Goal: Transaction & Acquisition: Purchase product/service

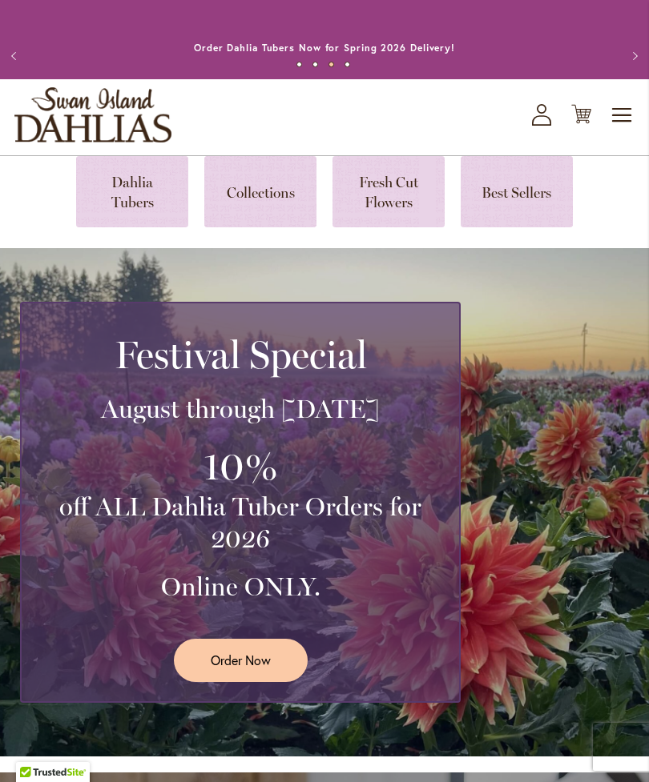
click at [132, 211] on link at bounding box center [132, 191] width 112 height 71
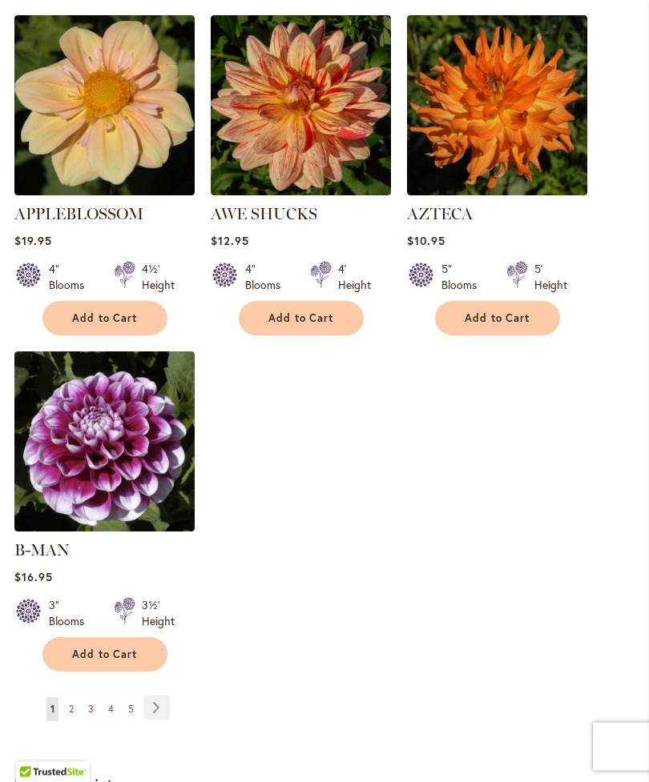
scroll to position [2010, 0]
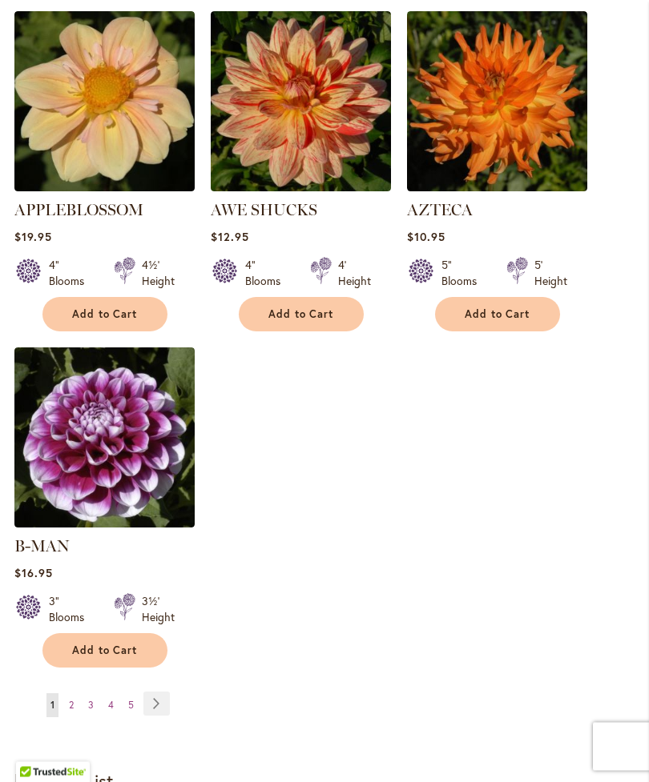
click at [154, 698] on link "Page Next" at bounding box center [156, 705] width 26 height 24
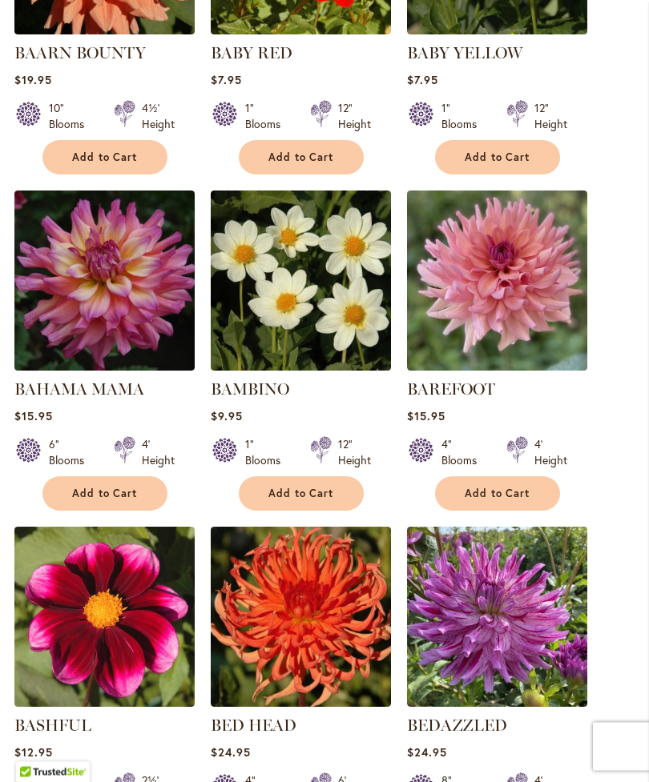
scroll to position [803, 0]
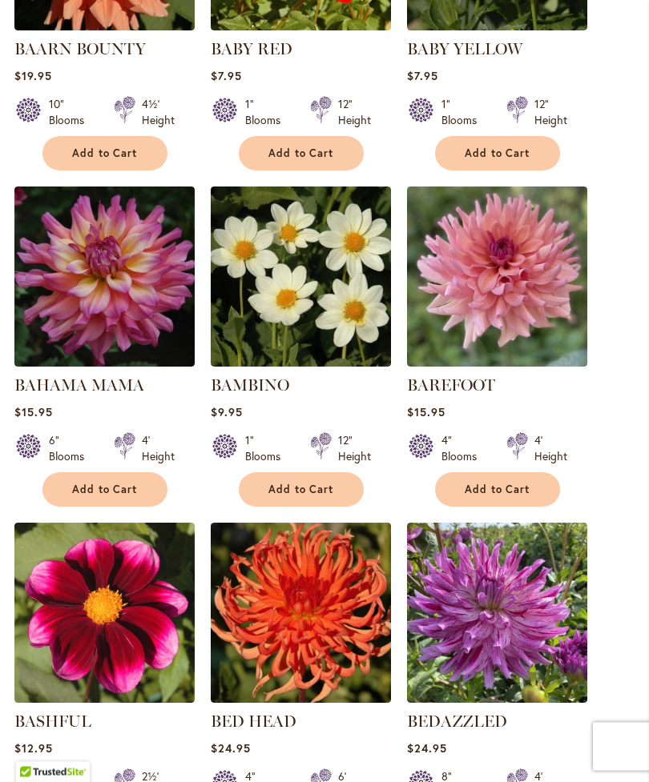
click at [508, 300] on img at bounding box center [497, 277] width 180 height 180
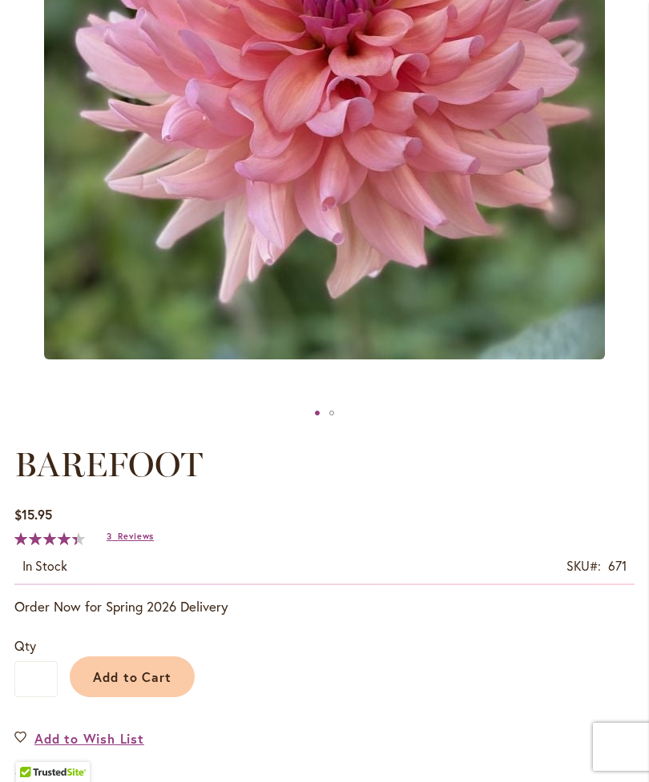
click at [126, 542] on span "Reviews" at bounding box center [136, 536] width 36 height 11
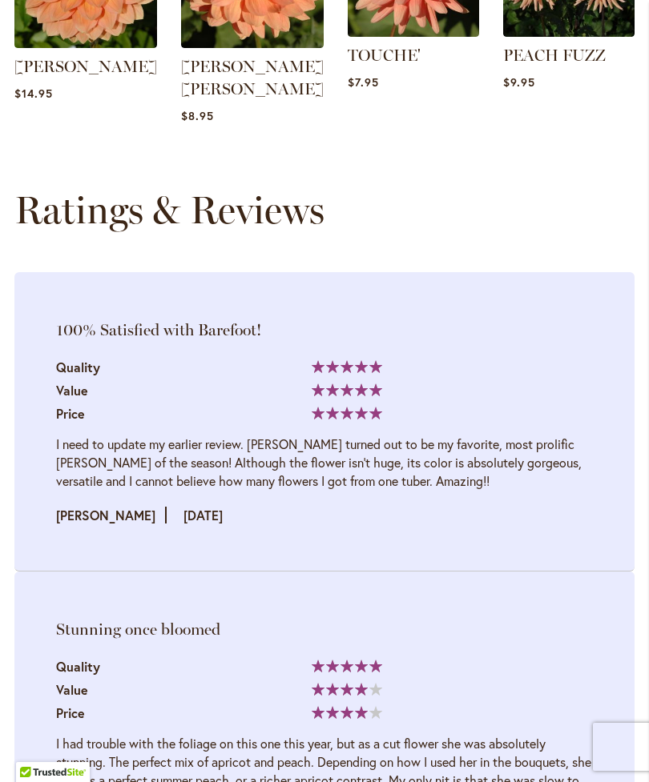
scroll to position [2013, 0]
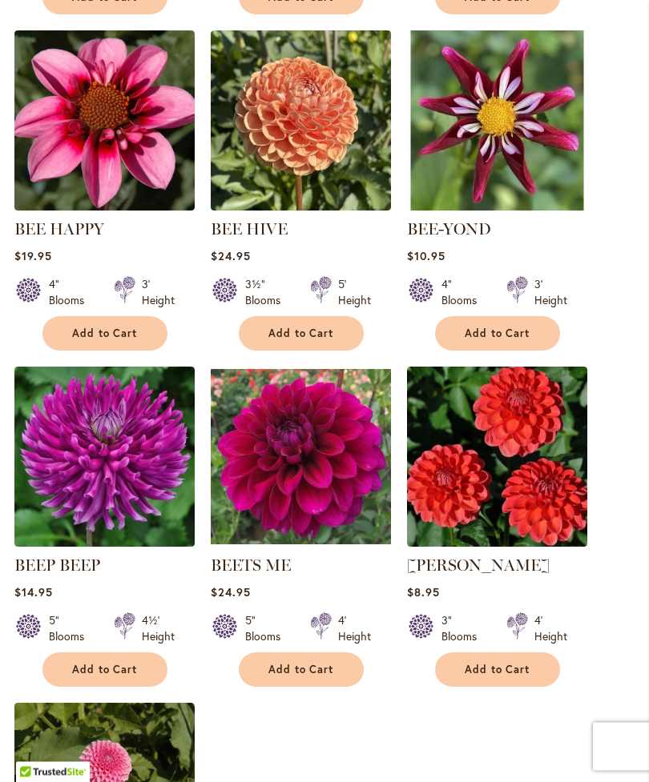
scroll to position [1633, 0]
click at [488, 505] on img at bounding box center [497, 457] width 180 height 180
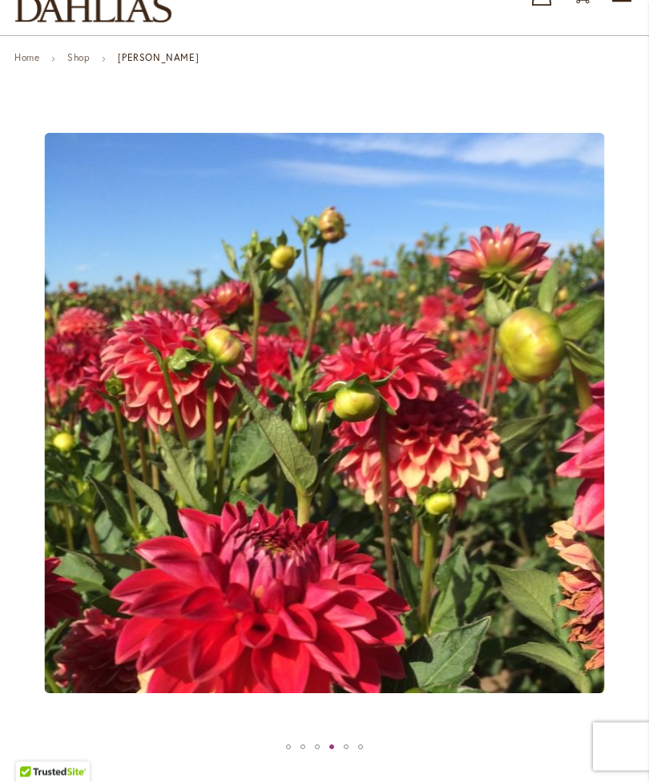
scroll to position [120, 0]
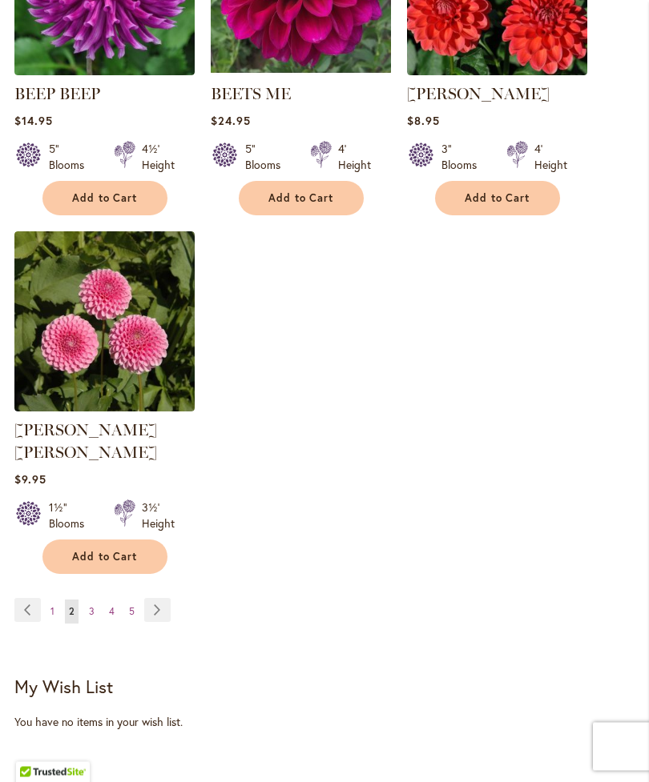
scroll to position [2105, 0]
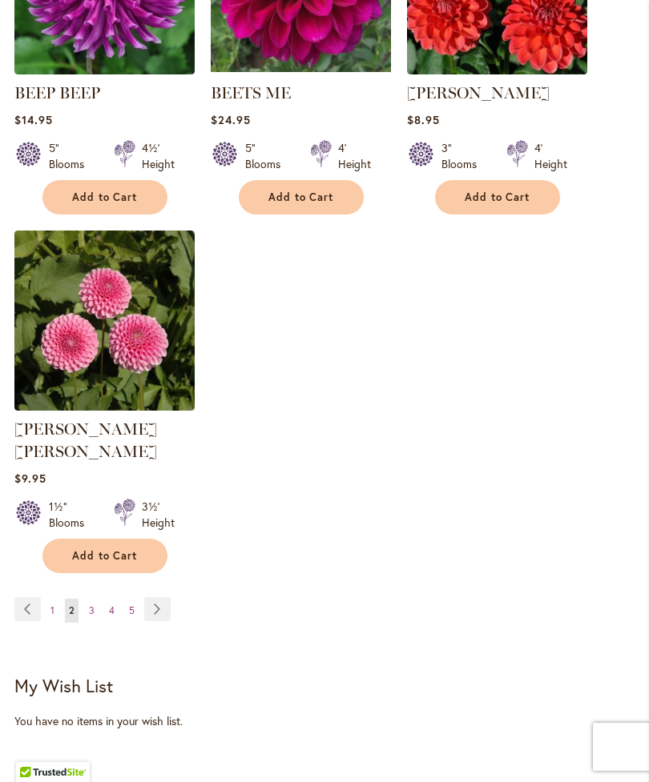
click at [157, 602] on link "Page Next" at bounding box center [157, 609] width 26 height 24
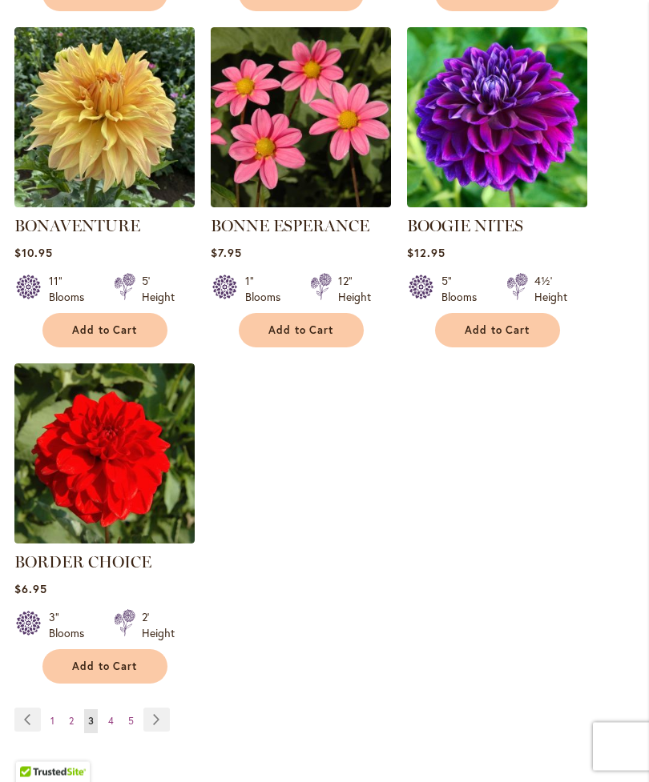
scroll to position [1973, 0]
click at [160, 732] on link "Page Next" at bounding box center [156, 720] width 26 height 24
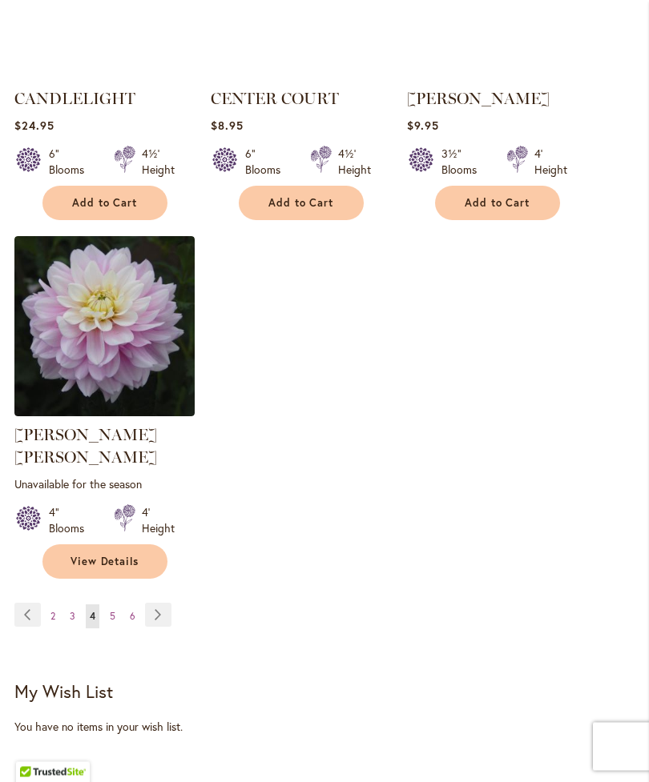
scroll to position [2123, 0]
click at [157, 607] on link "Page Next" at bounding box center [158, 614] width 26 height 24
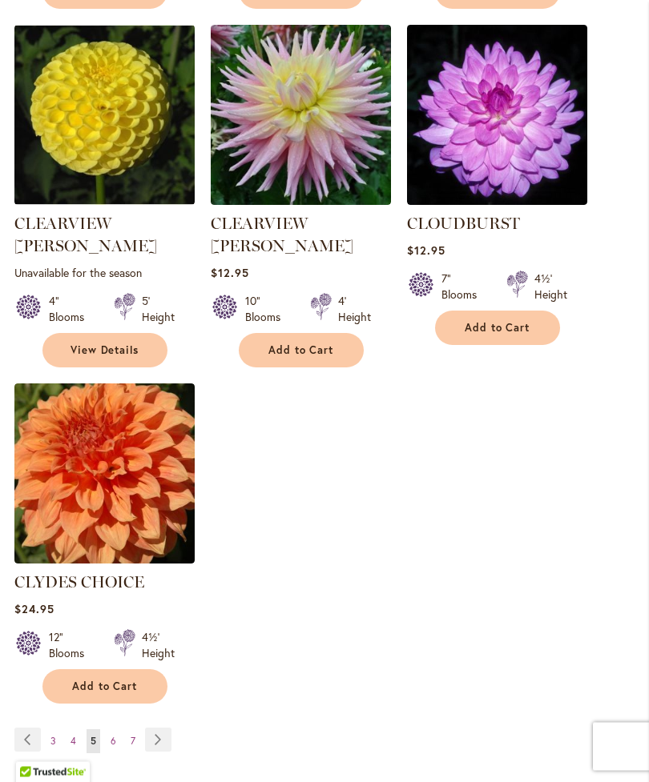
scroll to position [1997, 0]
click at [162, 728] on link "Page Next" at bounding box center [158, 740] width 26 height 24
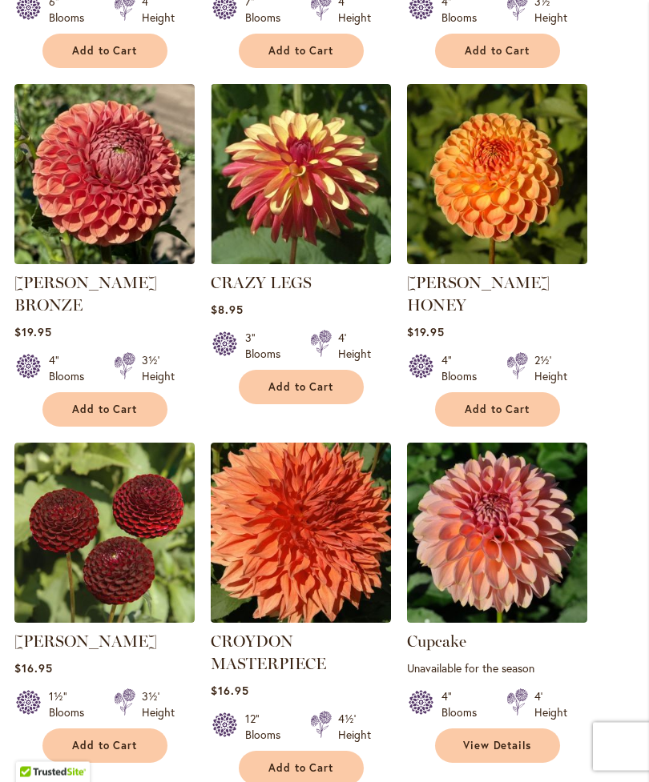
scroll to position [907, 0]
click at [269, 557] on img at bounding box center [301, 533] width 180 height 180
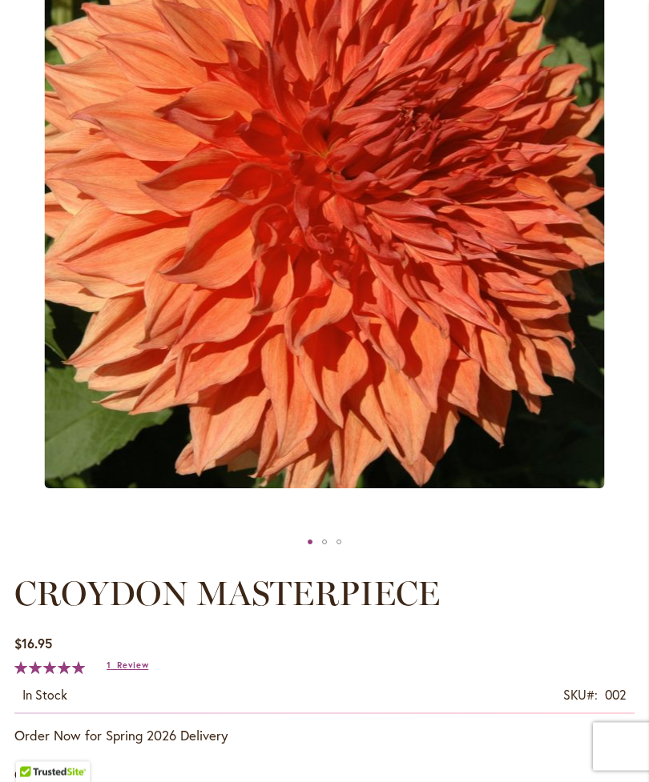
scroll to position [325, 0]
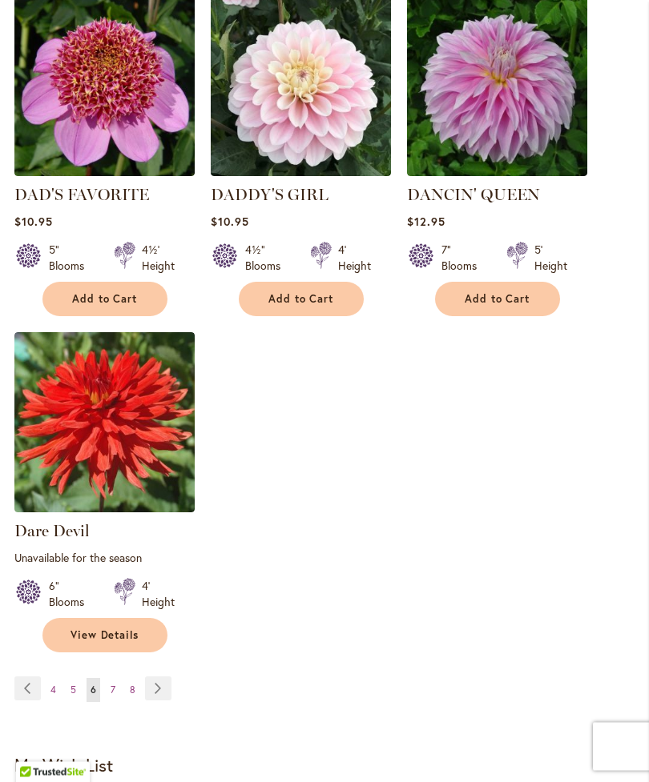
scroll to position [2068, 0]
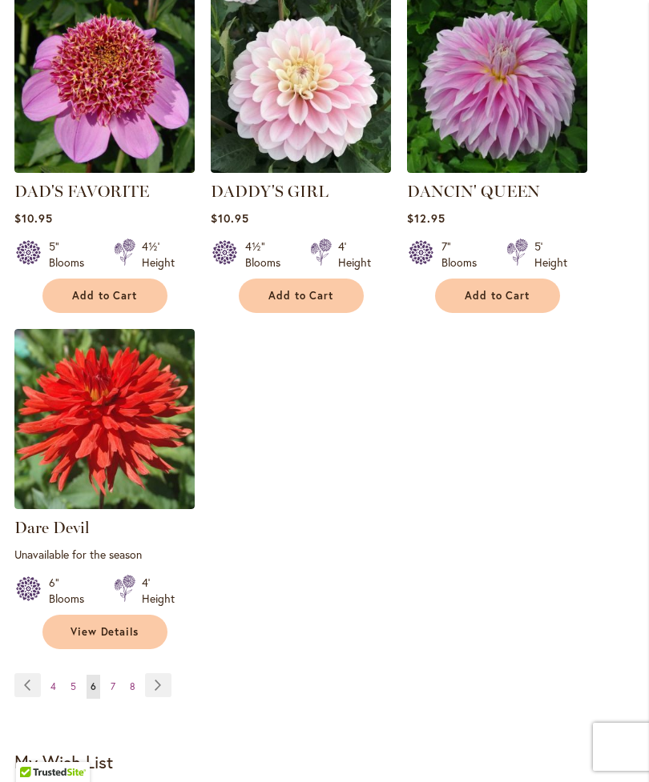
click at [154, 678] on link "Page Next" at bounding box center [158, 686] width 26 height 24
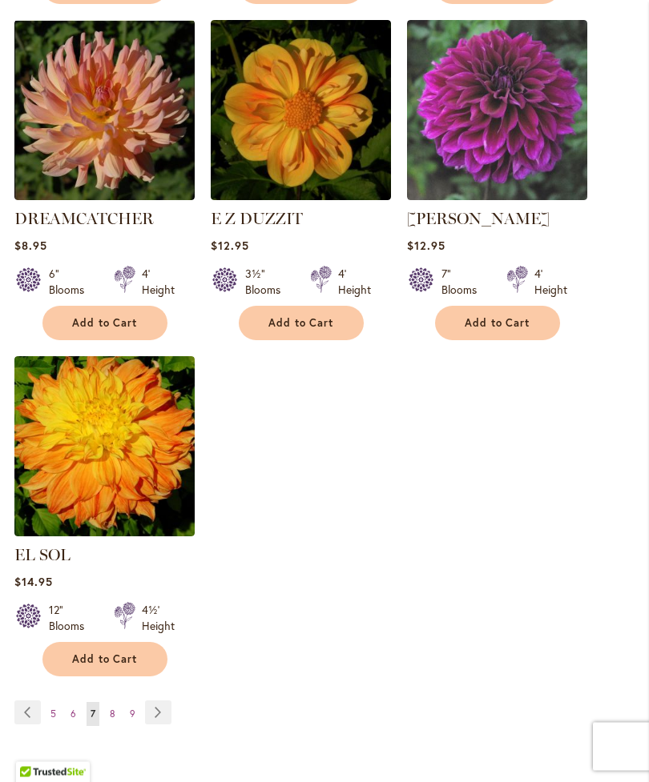
scroll to position [2004, 0]
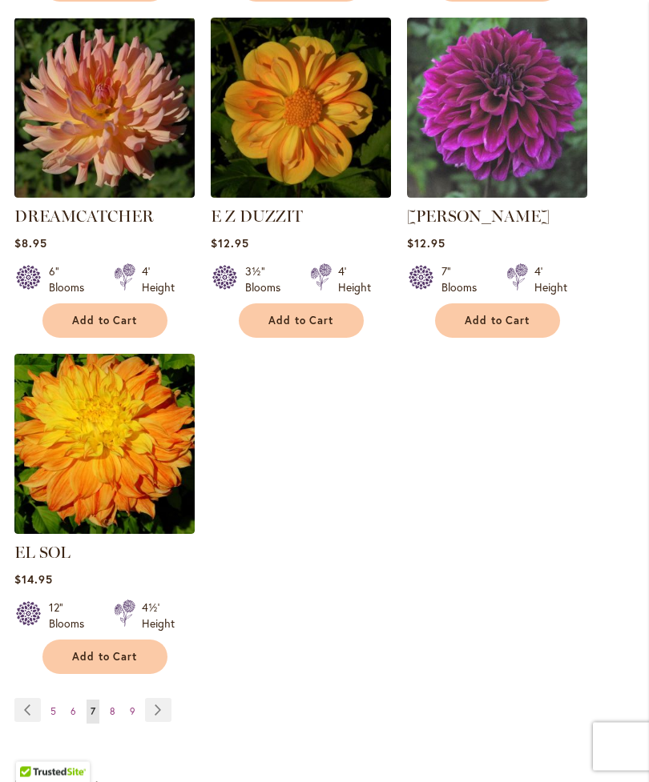
click at [159, 707] on link "Page Next" at bounding box center [158, 711] width 26 height 24
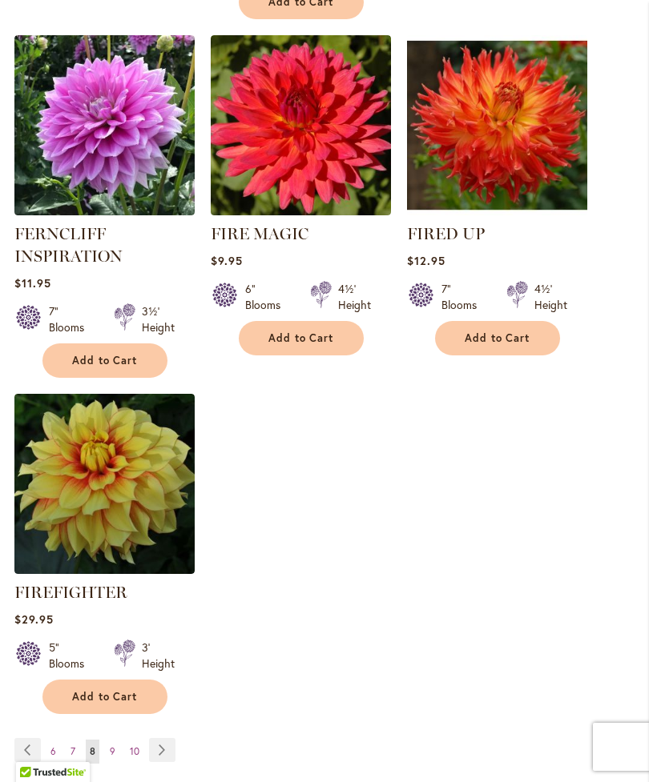
scroll to position [2021, 0]
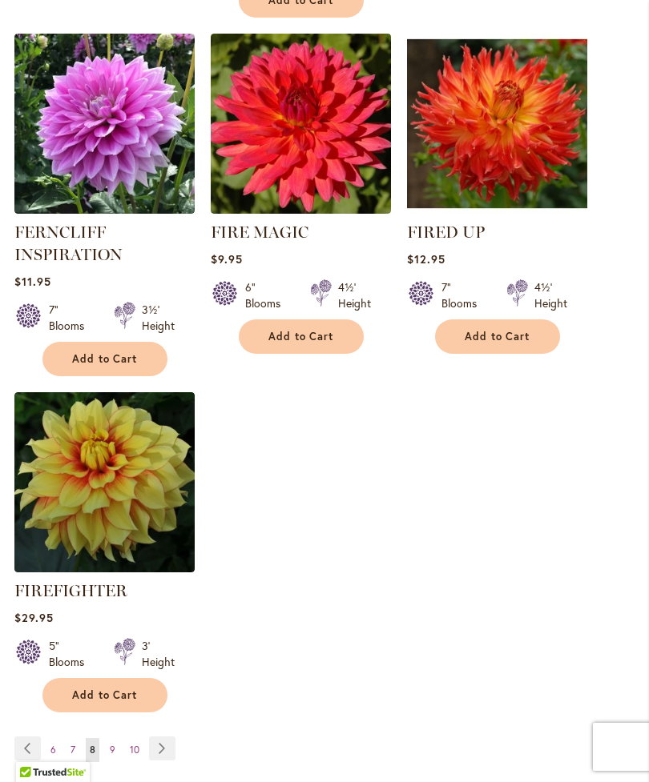
click at [157, 757] on link "Page Next" at bounding box center [162, 749] width 26 height 24
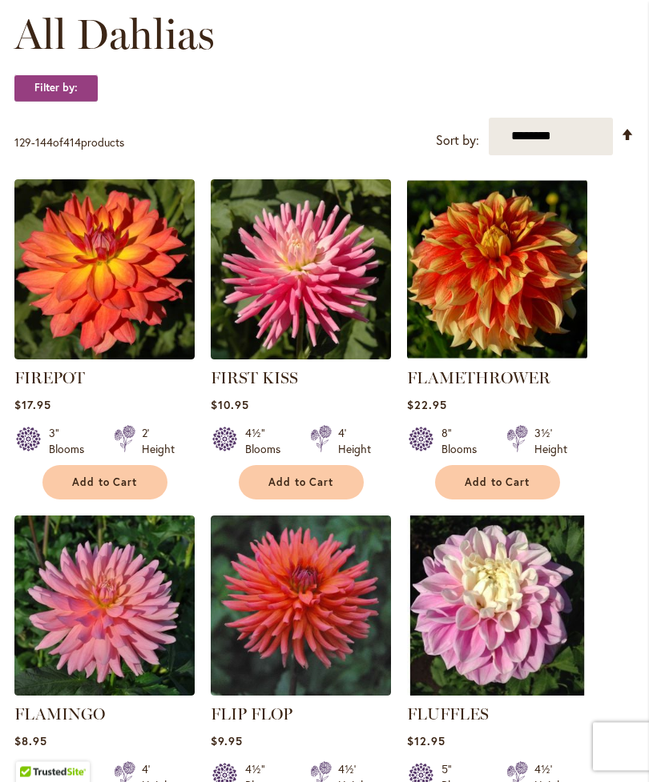
scroll to position [477, 0]
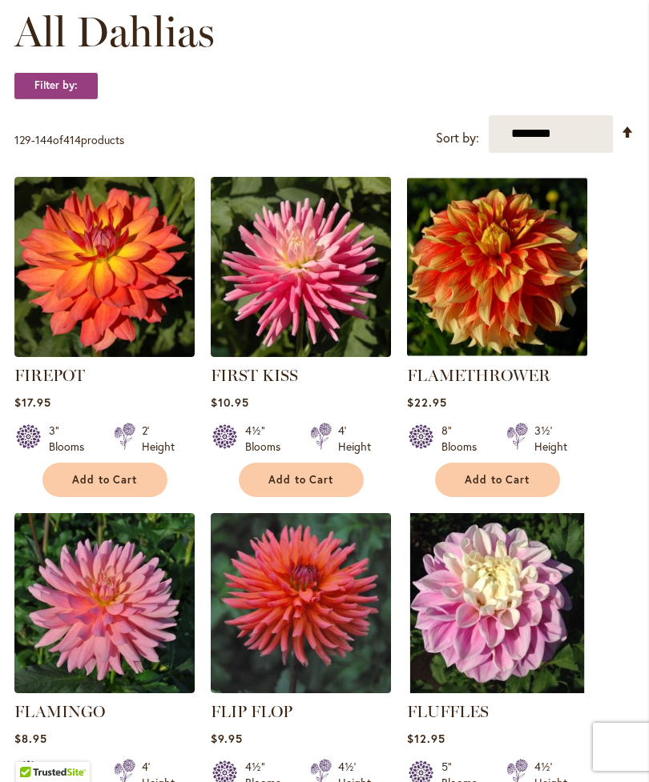
click at [481, 305] on img at bounding box center [497, 267] width 180 height 180
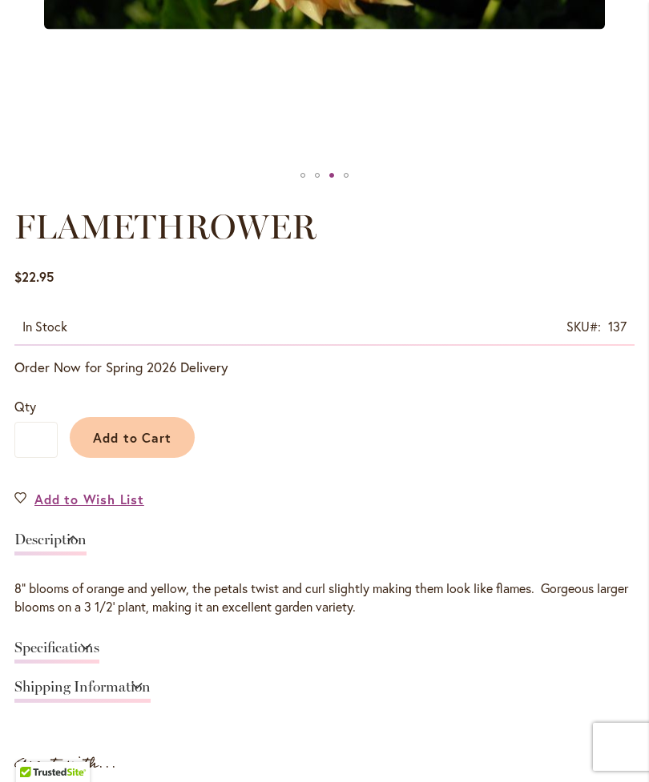
scroll to position [691, 0]
click at [99, 665] on link "Specifications" at bounding box center [56, 652] width 85 height 23
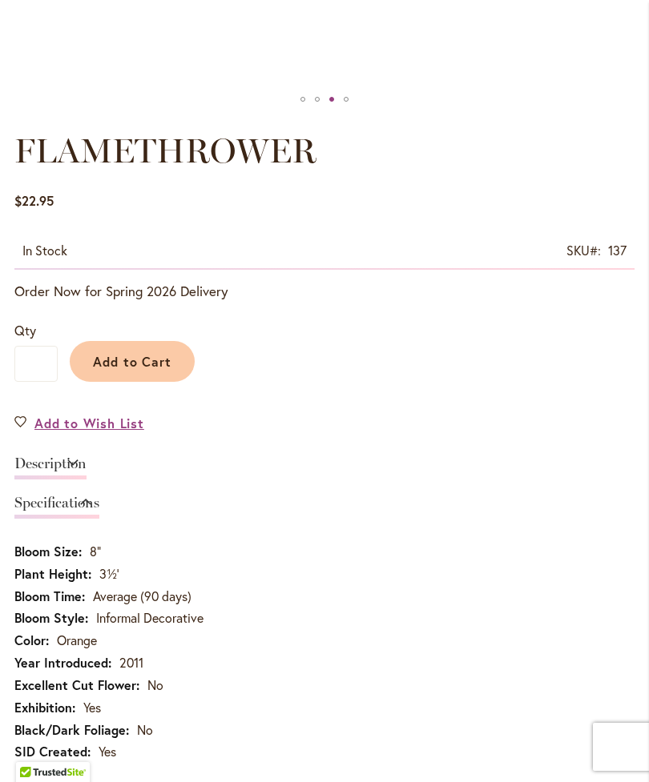
scroll to position [758, 0]
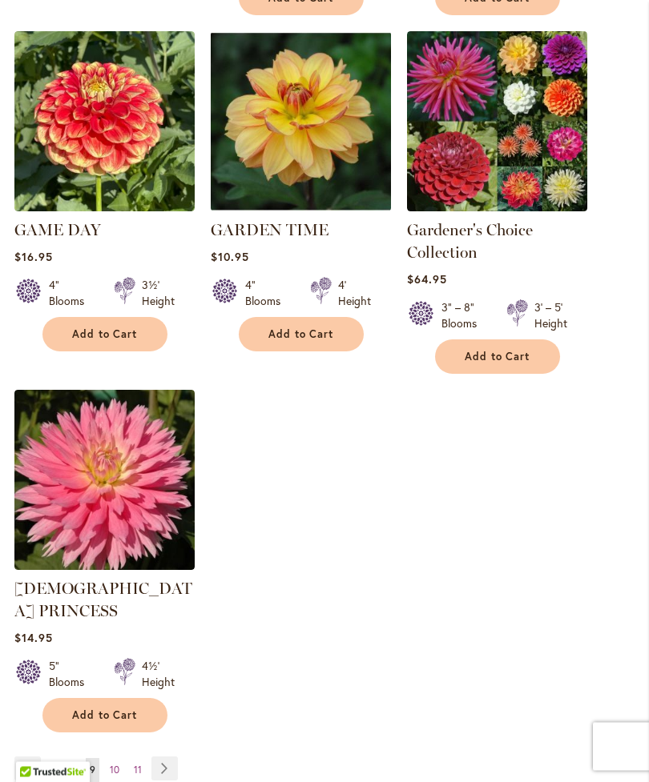
scroll to position [2036, 0]
click at [167, 757] on link "Page Next" at bounding box center [164, 769] width 26 height 24
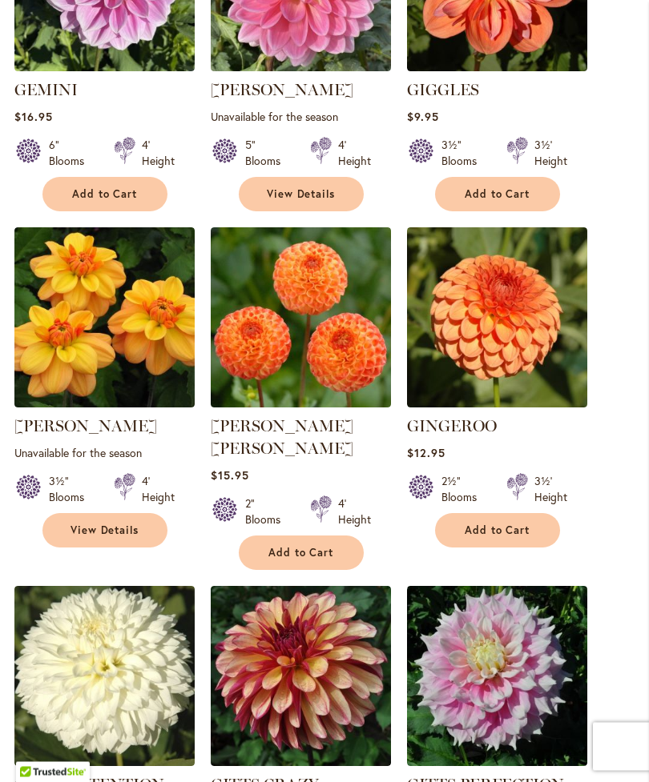
scroll to position [763, 0]
click at [284, 366] on img at bounding box center [301, 317] width 180 height 180
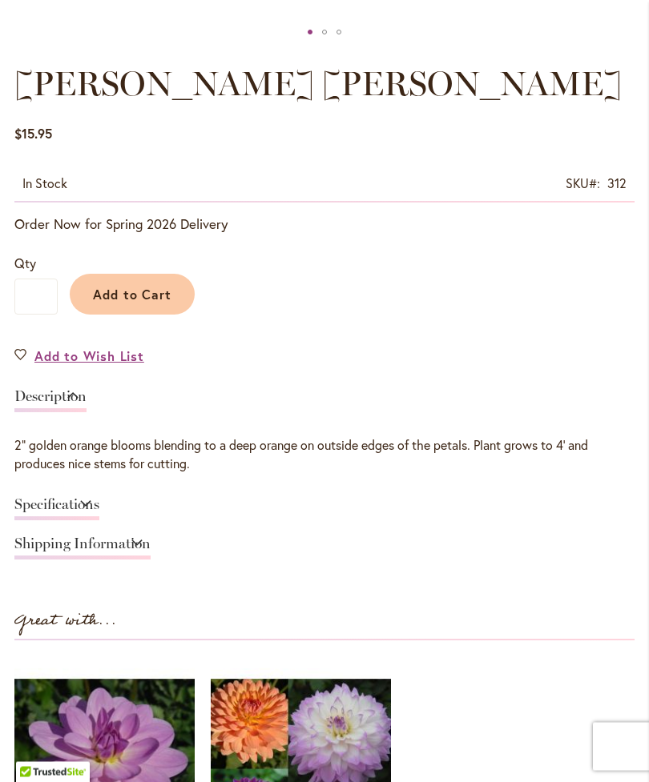
scroll to position [835, 0]
click at [99, 514] on link "Specifications" at bounding box center [56, 508] width 85 height 23
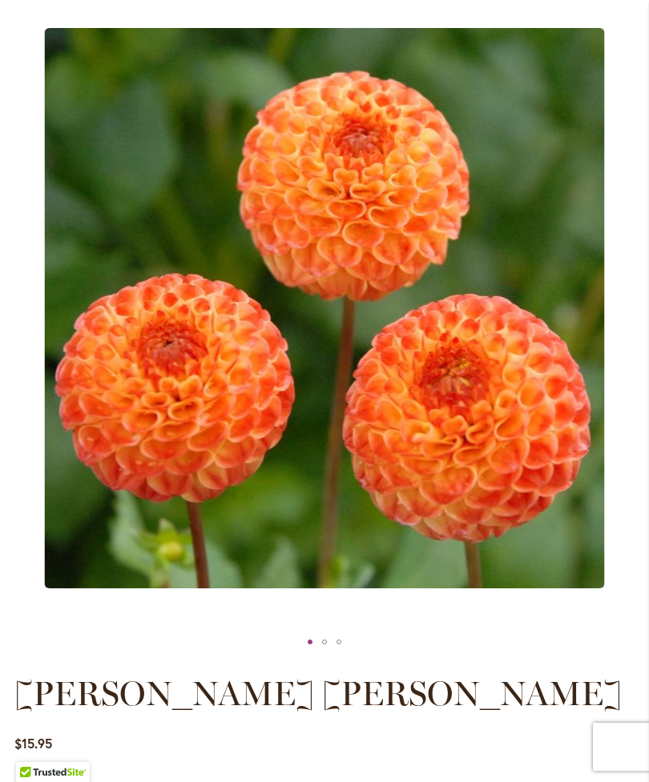
scroll to position [206, 0]
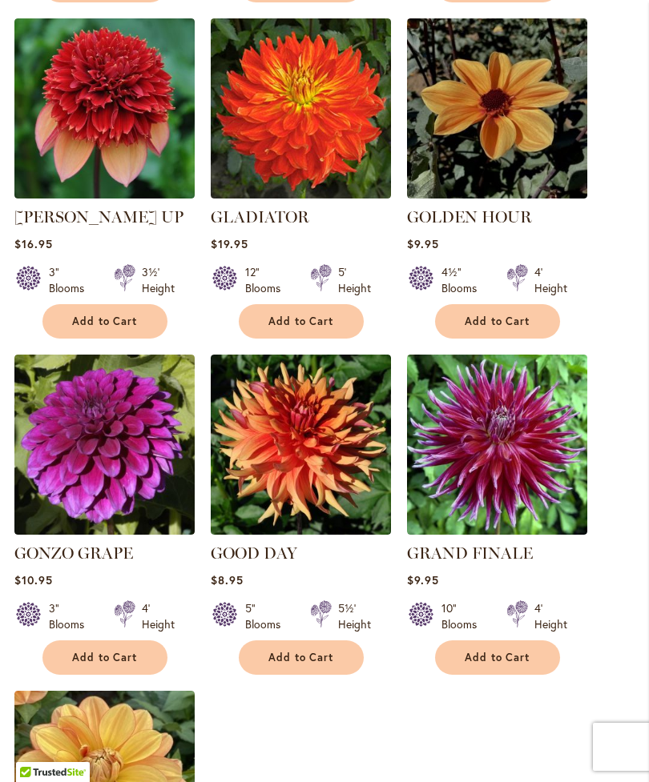
scroll to position [1663, 0]
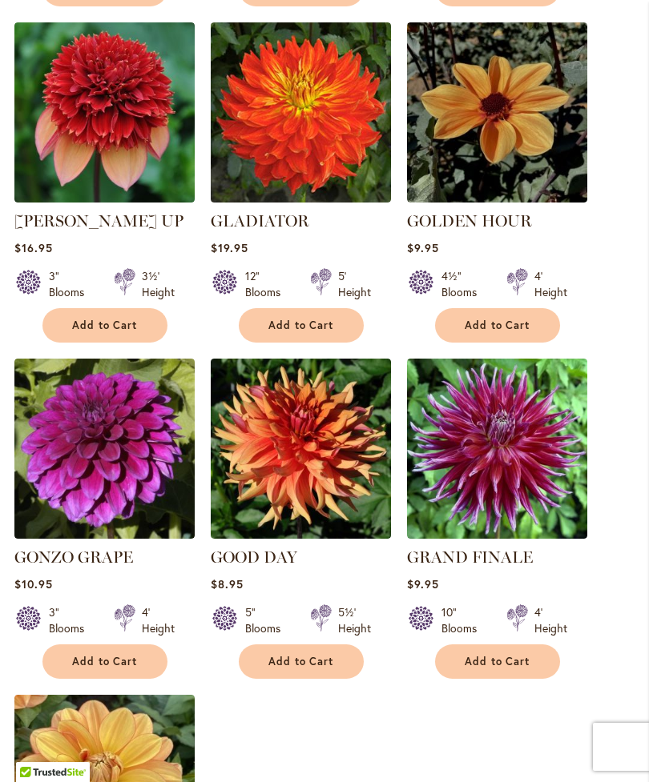
click at [277, 461] on img at bounding box center [301, 449] width 180 height 180
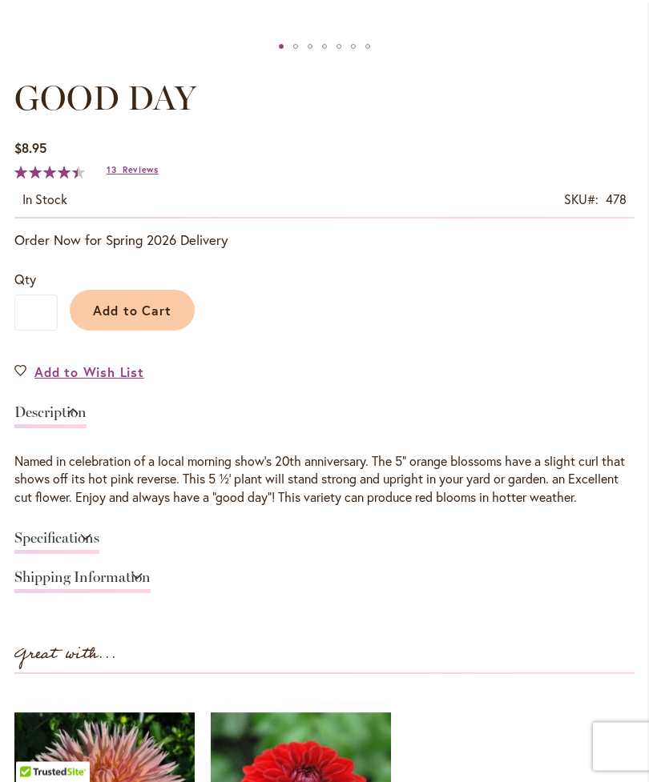
scroll to position [822, 0]
click at [99, 553] on link "Specifications" at bounding box center [56, 541] width 85 height 23
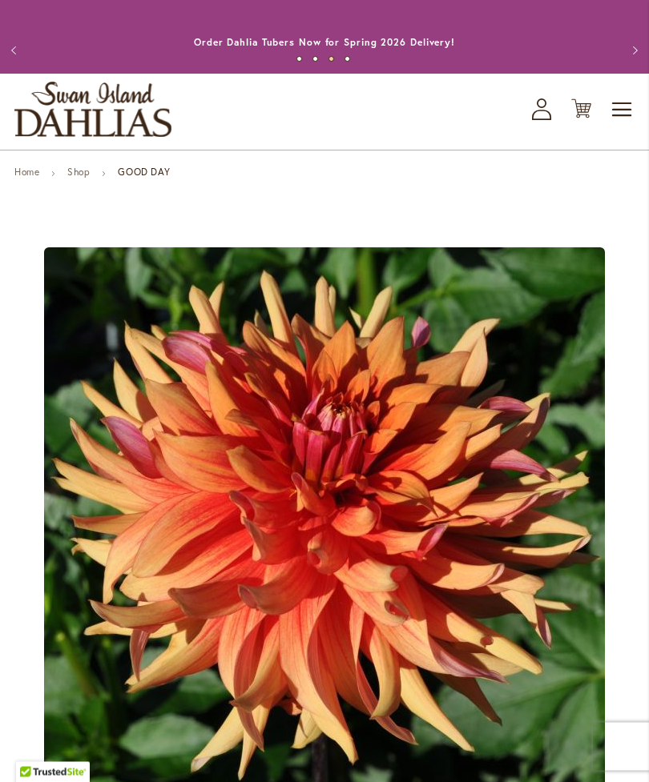
scroll to position [0, 0]
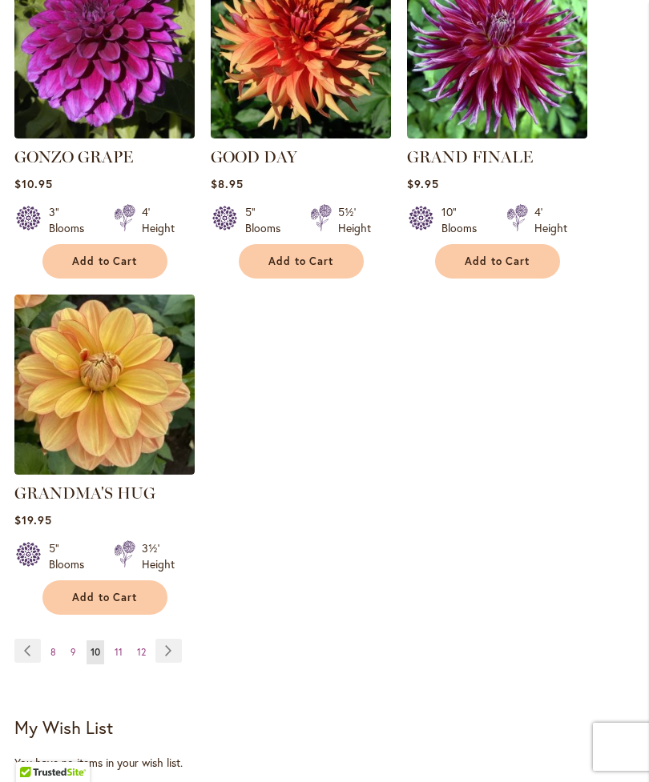
scroll to position [2066, 0]
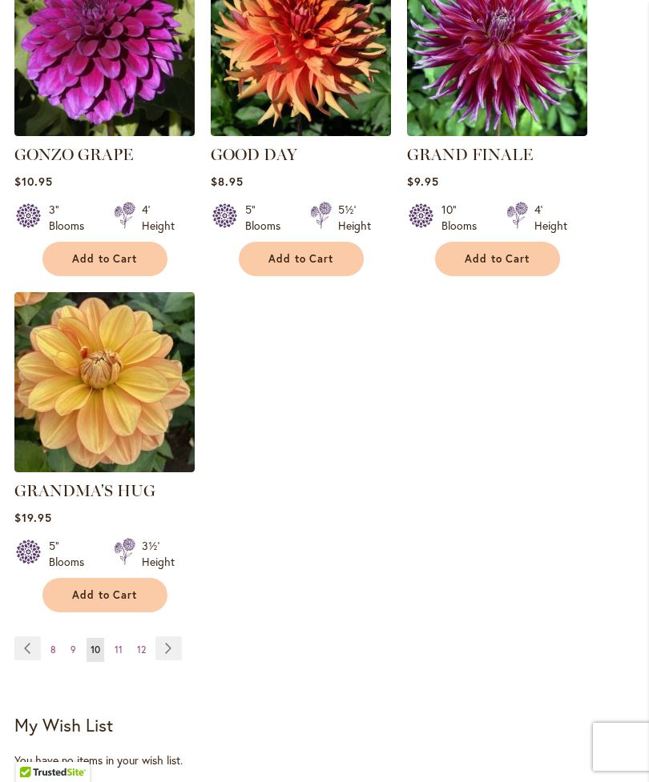
click at [169, 641] on link "Page Next" at bounding box center [168, 649] width 26 height 24
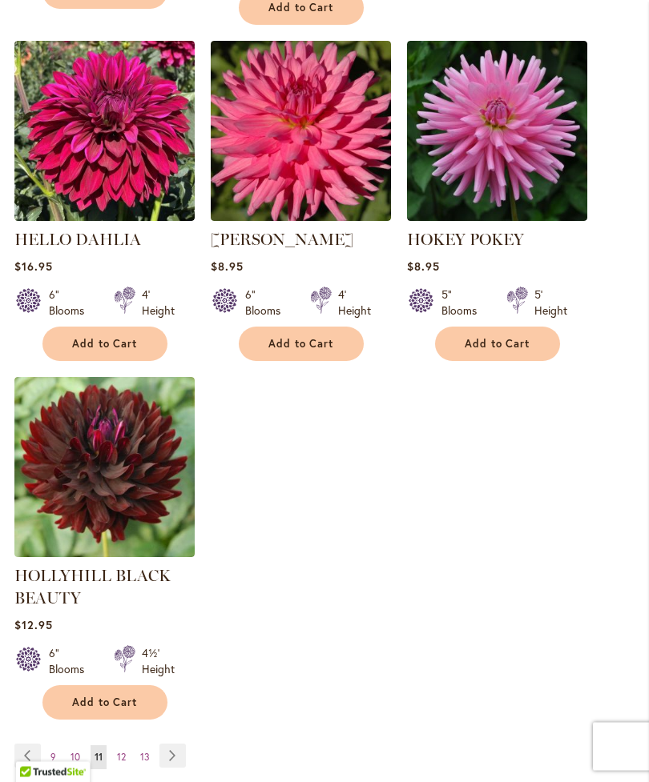
scroll to position [2039, 0]
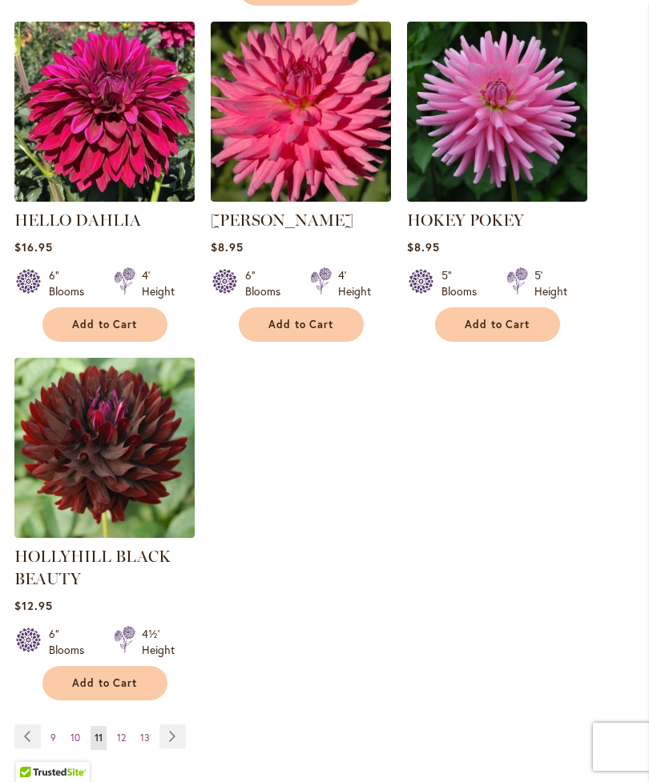
click at [74, 744] on span "10" at bounding box center [75, 738] width 10 height 12
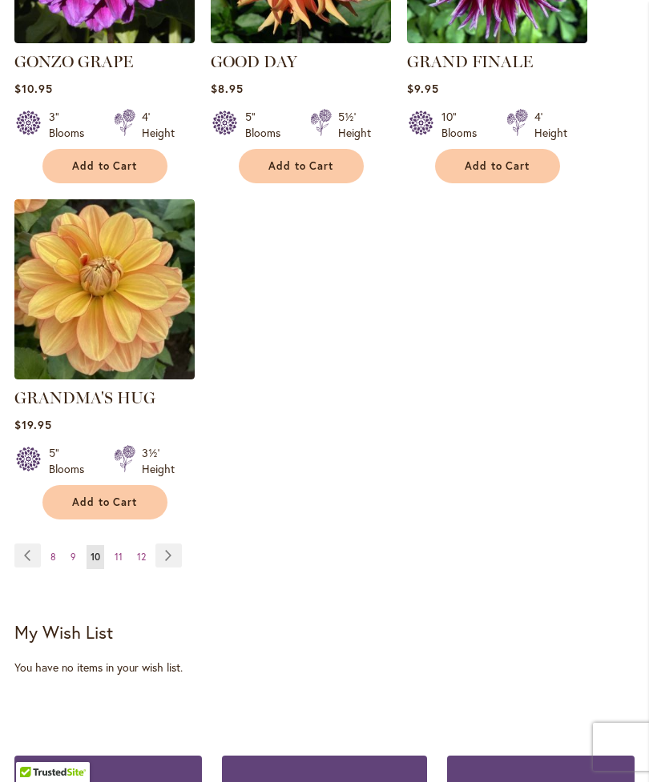
scroll to position [2163, 0]
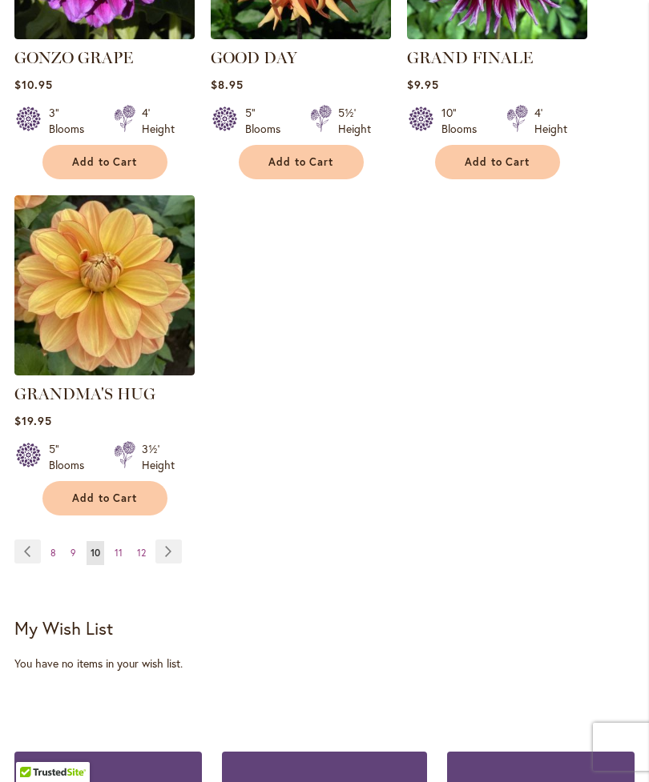
click at [142, 547] on span "12" at bounding box center [141, 553] width 9 height 12
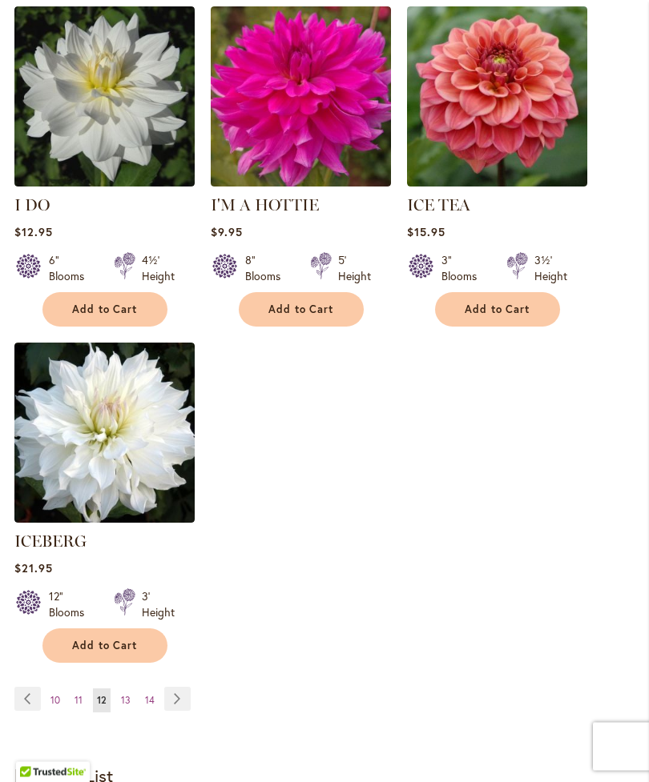
scroll to position [2016, 0]
click at [173, 698] on link "Page Next" at bounding box center [177, 699] width 26 height 24
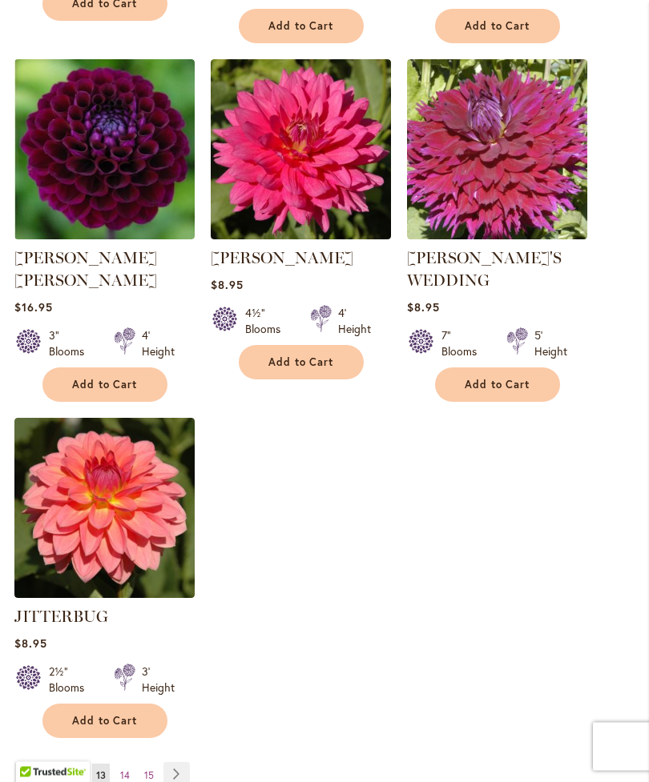
scroll to position [1979, 0]
click at [174, 762] on link "Page Next" at bounding box center [176, 774] width 26 height 24
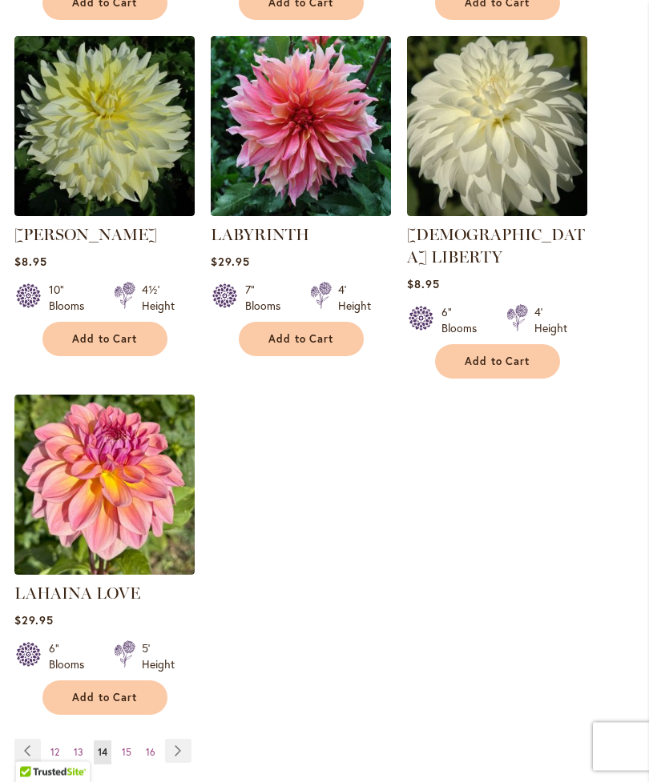
scroll to position [1964, 0]
click at [176, 743] on link "Page Next" at bounding box center [178, 751] width 26 height 24
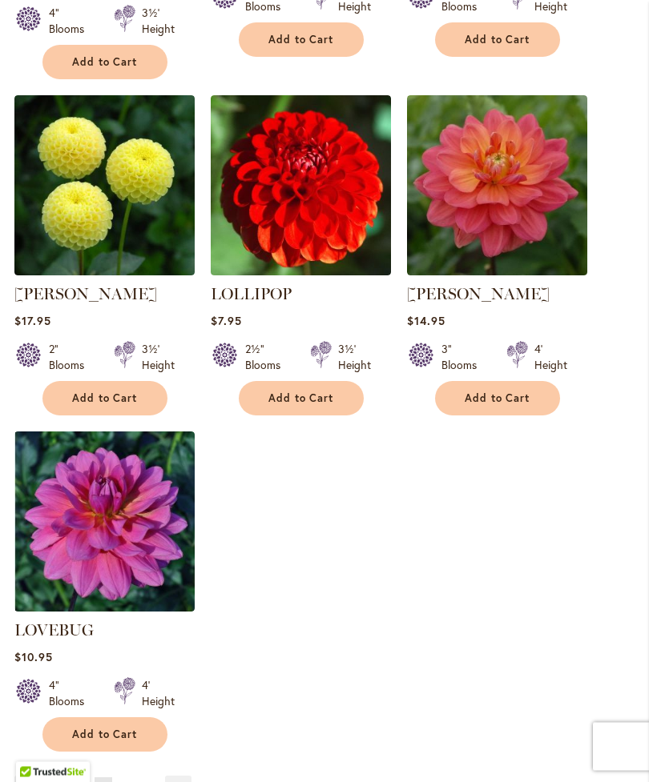
scroll to position [1949, 0]
click at [179, 776] on link "Page Next" at bounding box center [178, 788] width 26 height 24
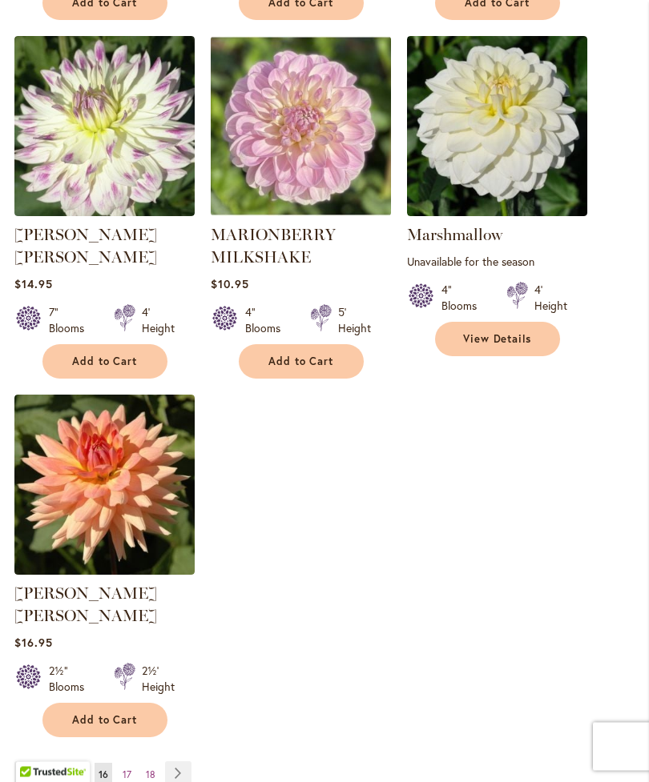
scroll to position [1986, 0]
click at [181, 762] on link "Page Next" at bounding box center [178, 774] width 26 height 24
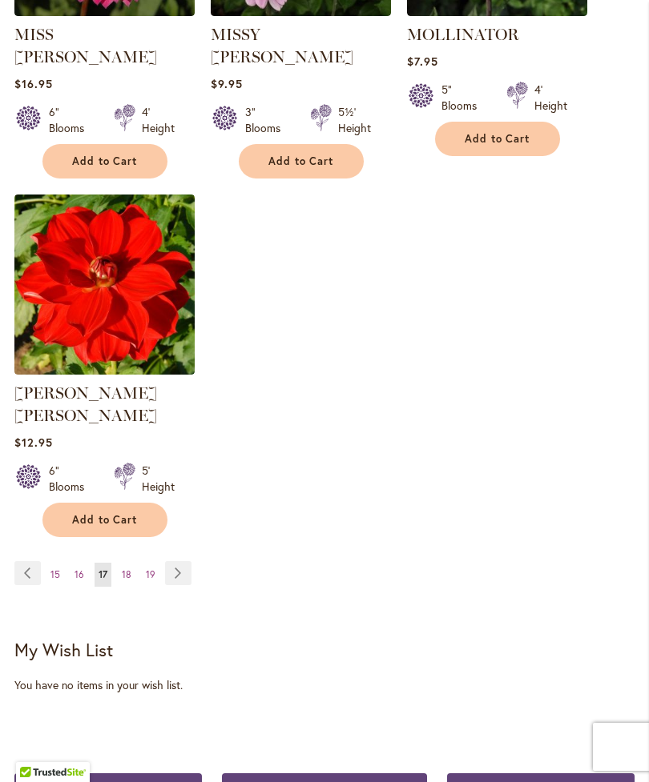
scroll to position [2166, 0]
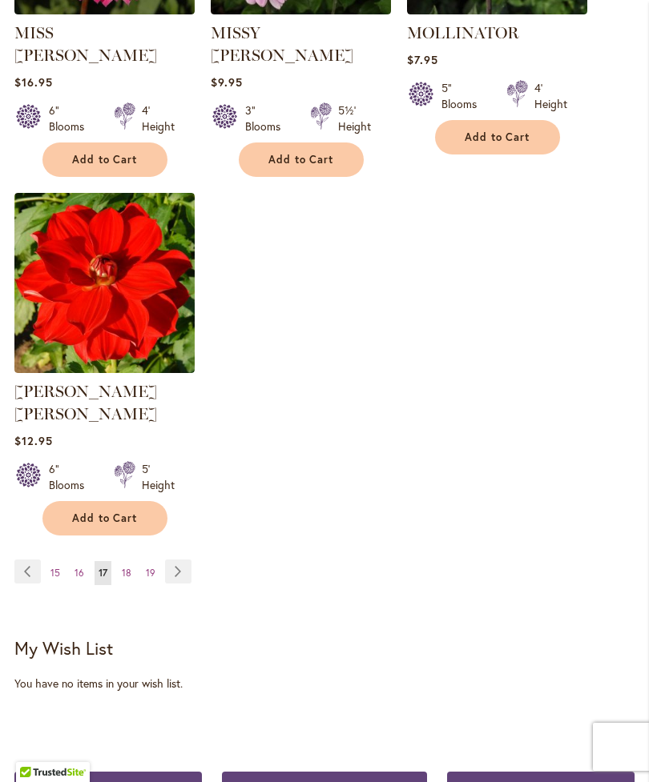
click at [183, 560] on link "Page Next" at bounding box center [178, 572] width 26 height 24
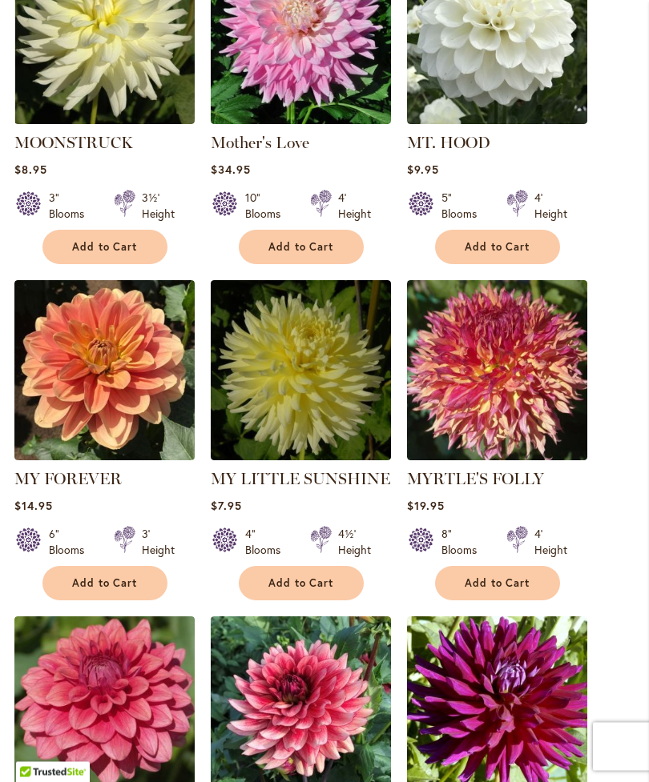
scroll to position [718, 0]
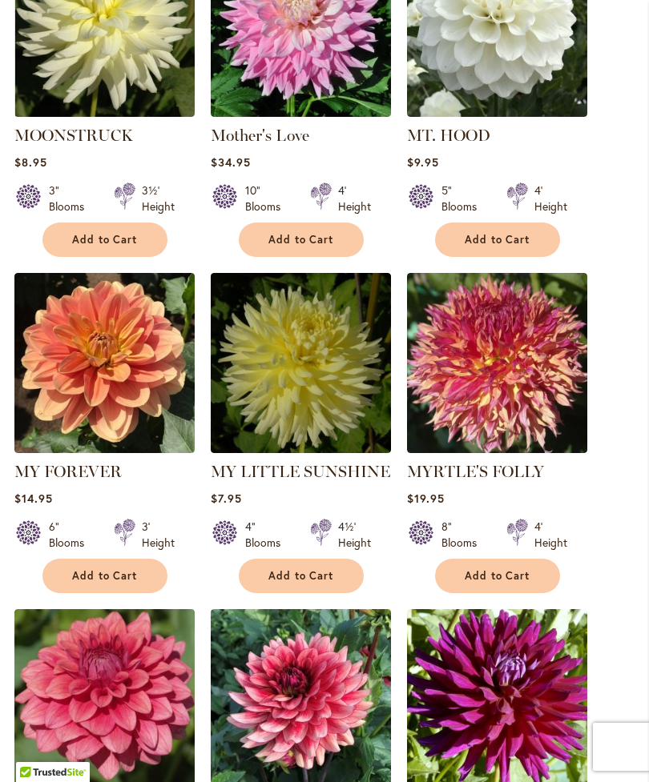
click at [270, 371] on img at bounding box center [301, 363] width 180 height 180
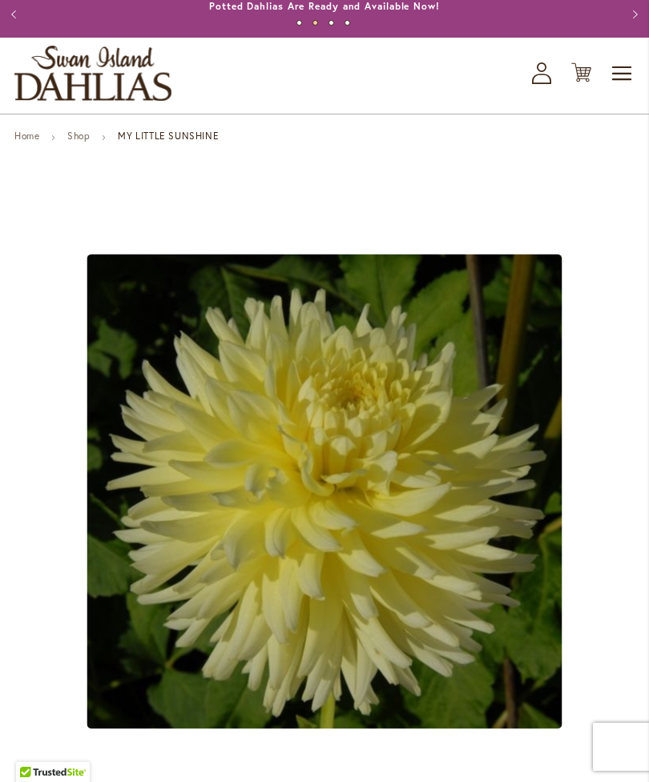
scroll to position [14, 0]
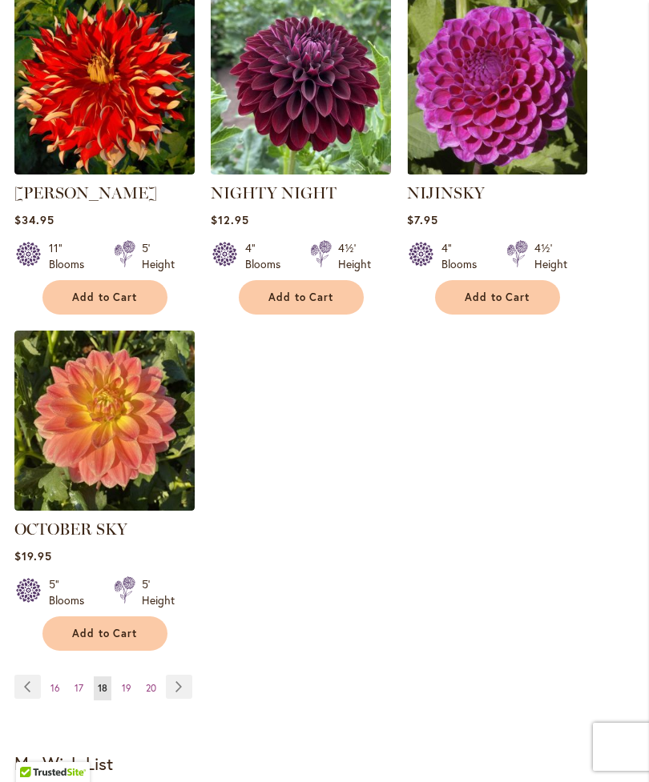
scroll to position [2009, 0]
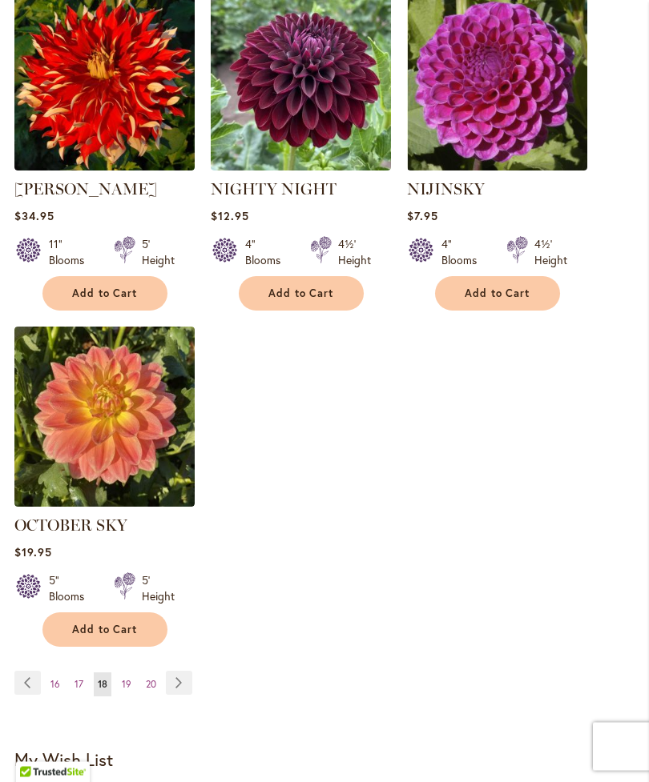
click at [176, 696] on link "Page Next" at bounding box center [179, 684] width 26 height 24
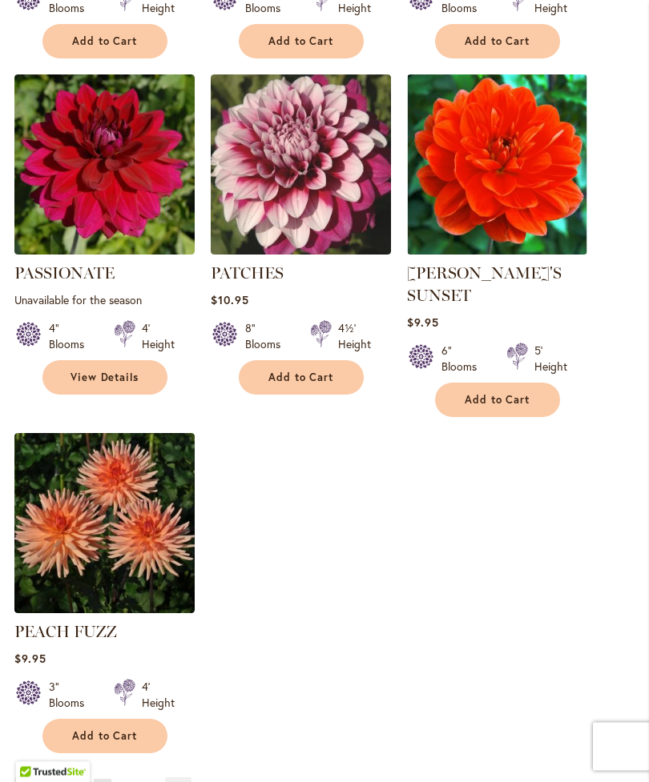
scroll to position [1949, 0]
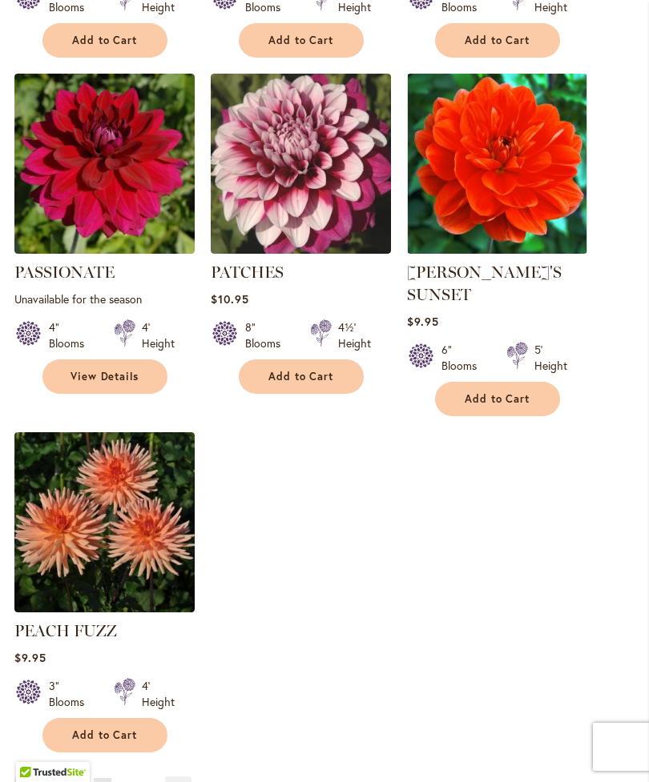
click at [74, 540] on img at bounding box center [104, 522] width 180 height 180
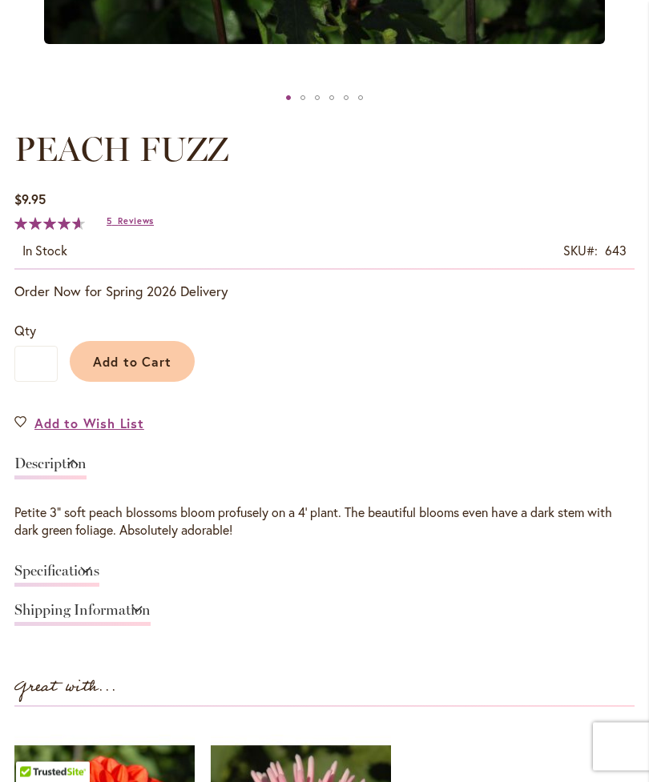
scroll to position [770, 0]
click at [99, 578] on link "Specifications" at bounding box center [56, 575] width 85 height 23
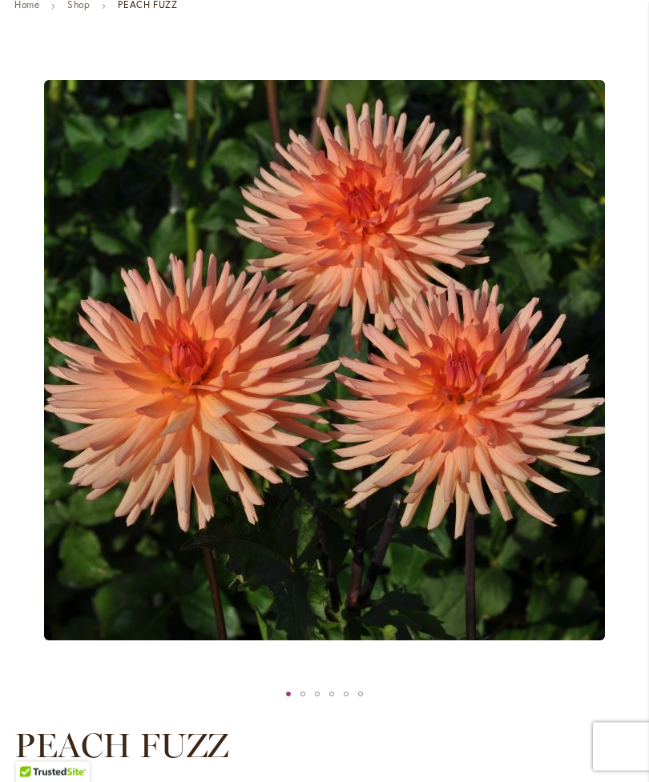
scroll to position [163, 0]
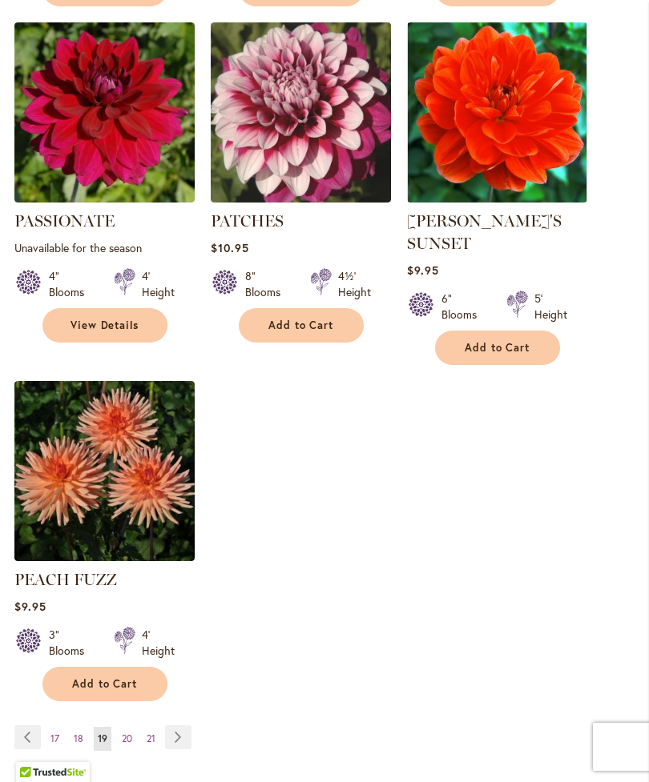
scroll to position [2000, 0]
click at [72, 678] on span "Add to Cart" at bounding box center [105, 685] width 66 height 14
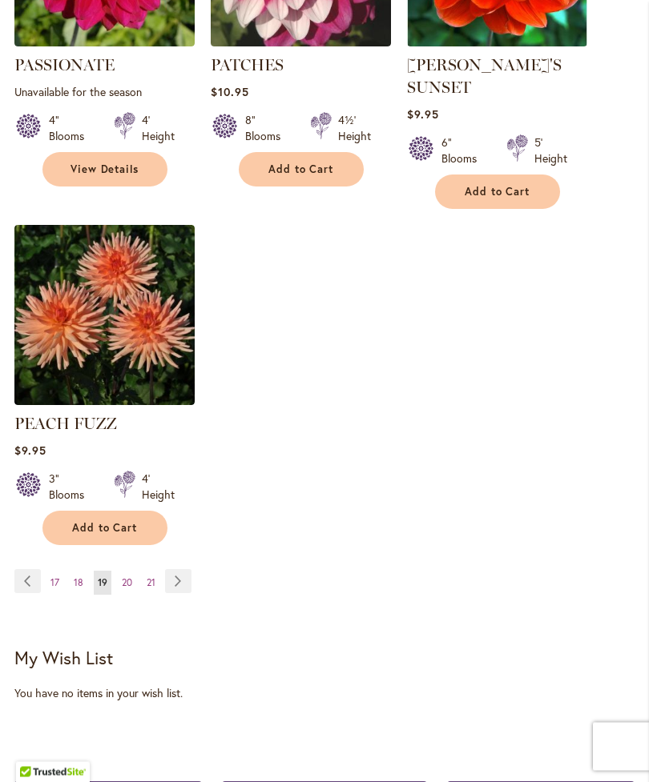
scroll to position [2206, 0]
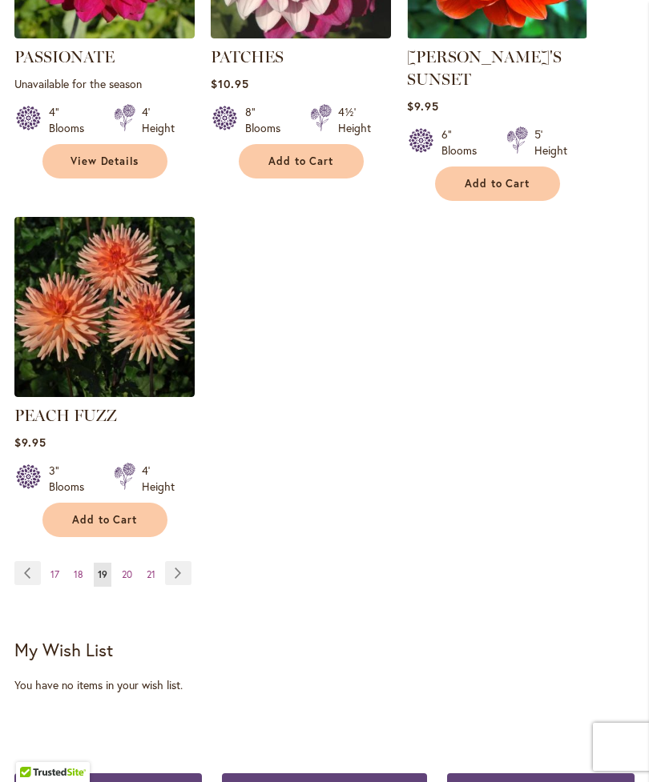
click at [177, 567] on link "Page Next" at bounding box center [178, 573] width 26 height 24
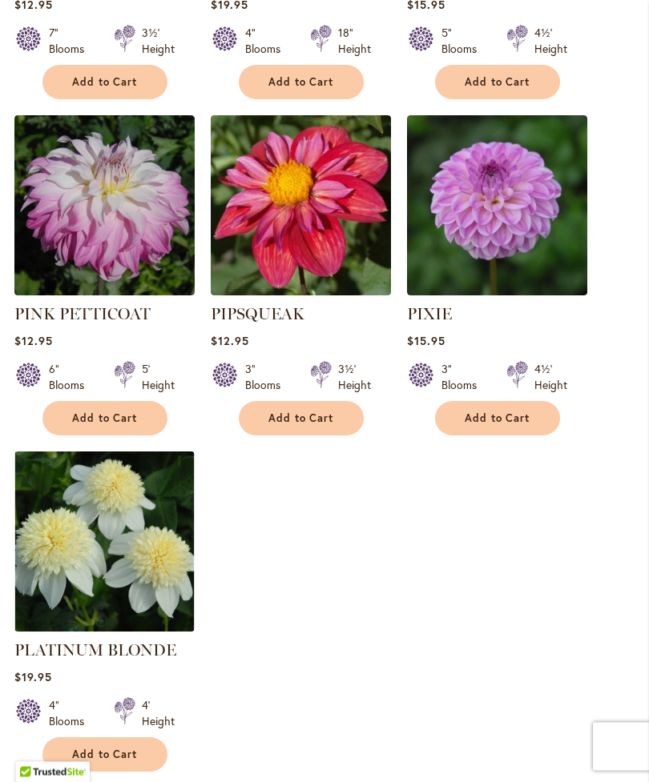
scroll to position [1952, 0]
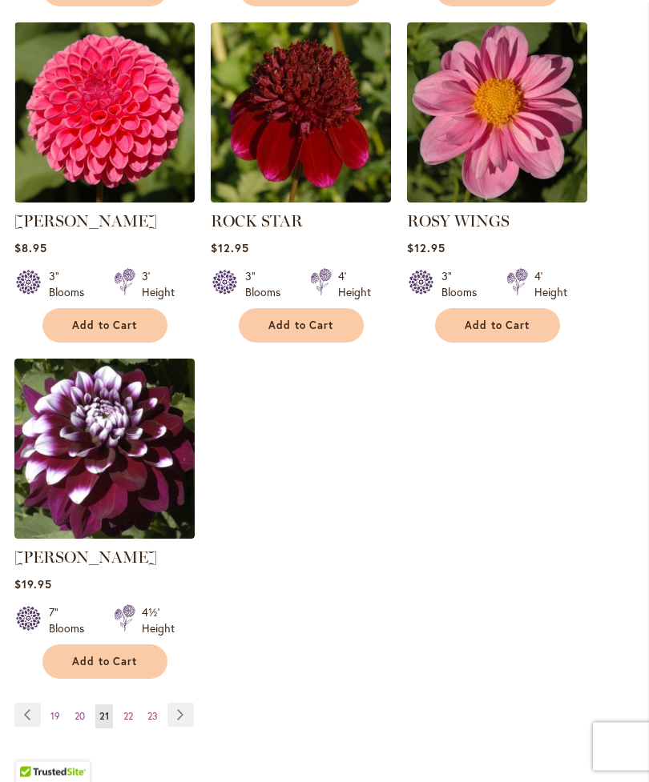
scroll to position [2000, 0]
click at [172, 727] on link "Page Next" at bounding box center [180, 715] width 26 height 24
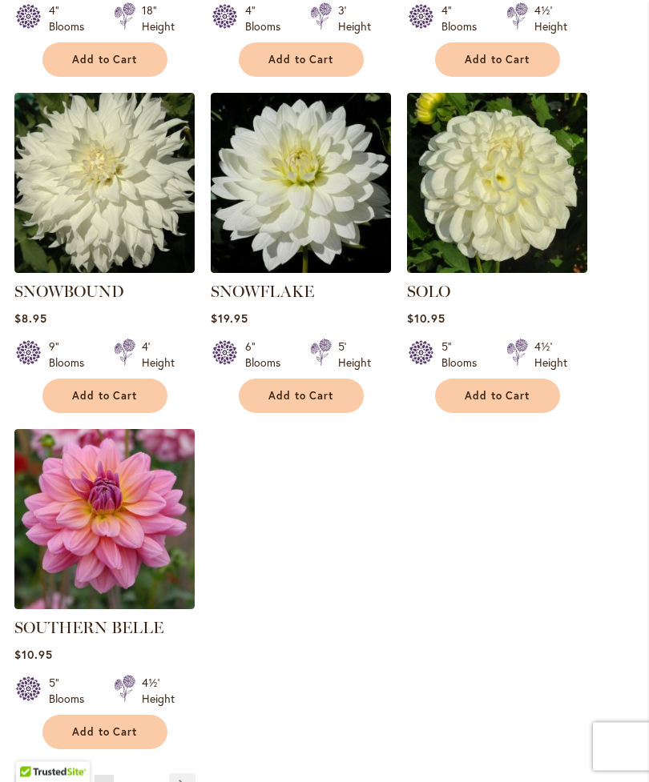
scroll to position [1929, 0]
click at [182, 778] on link "Page Next" at bounding box center [182, 786] width 26 height 24
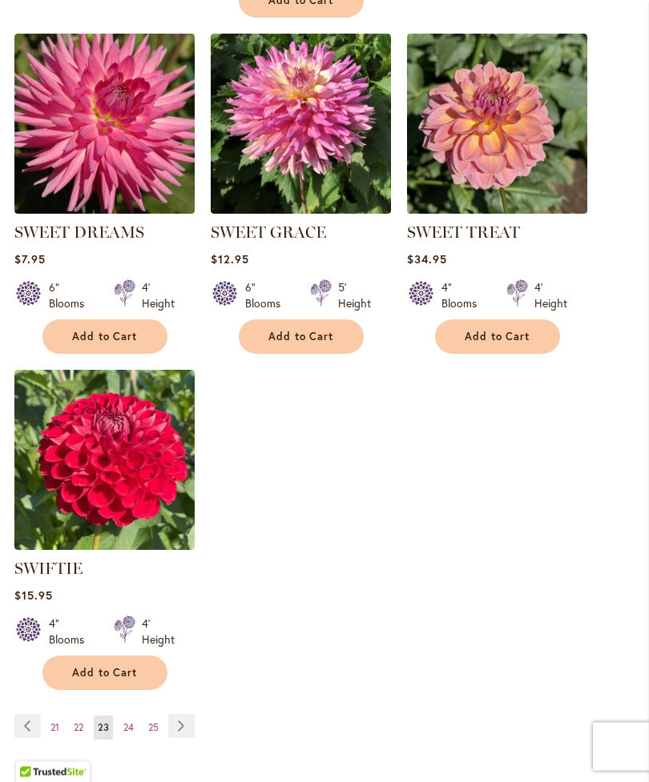
scroll to position [1989, 0]
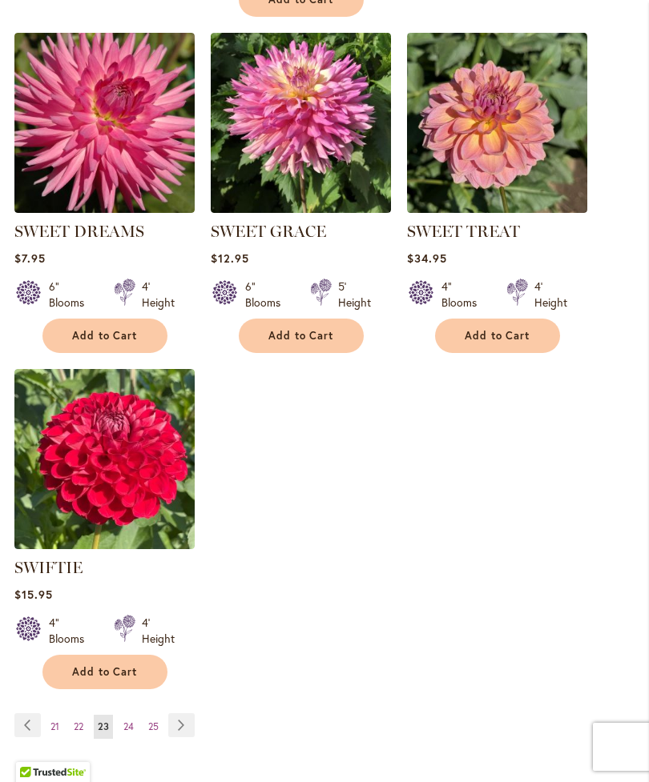
click at [181, 738] on link "Page Next" at bounding box center [181, 726] width 26 height 24
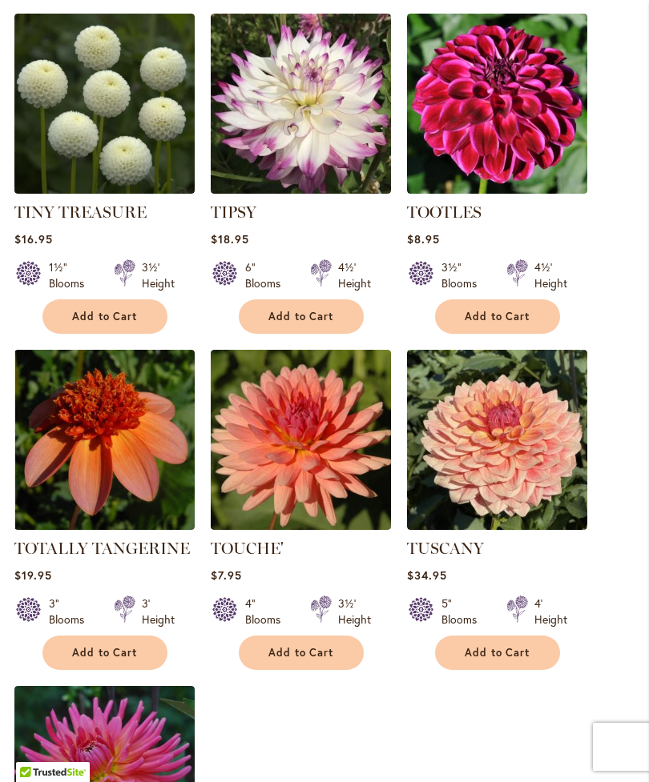
scroll to position [1673, 0]
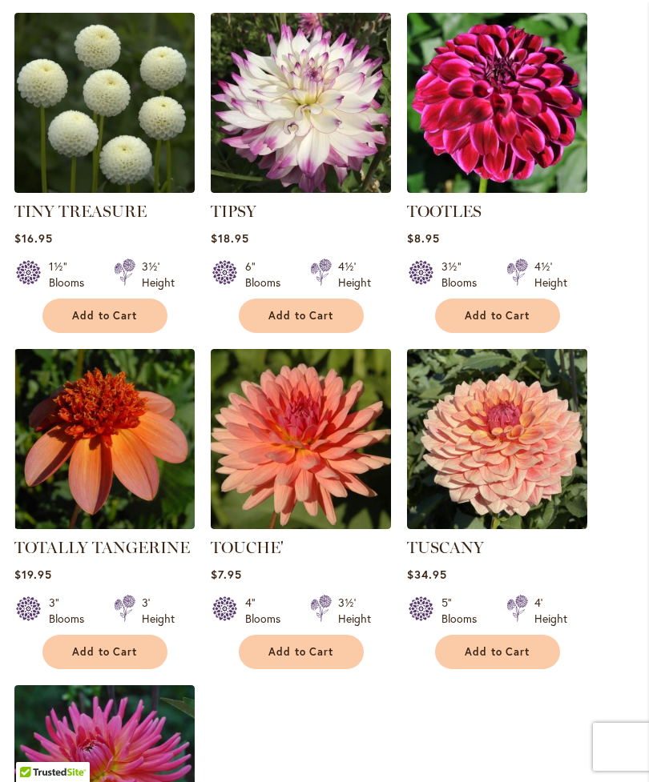
click at [288, 465] on img at bounding box center [301, 439] width 180 height 180
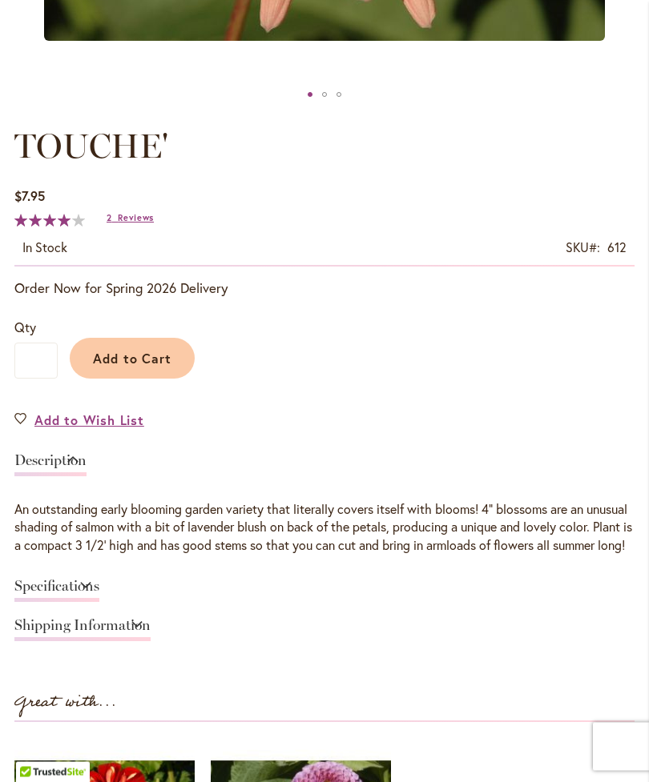
scroll to position [774, 0]
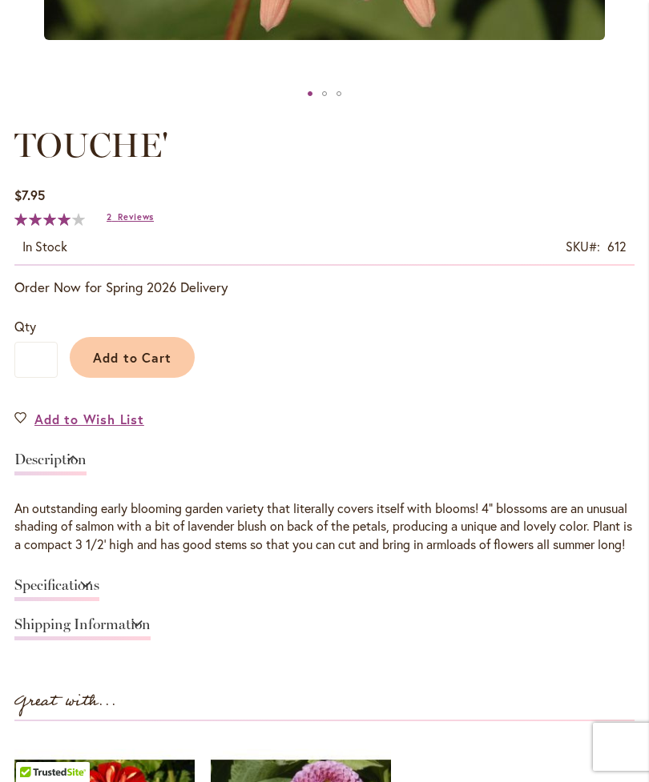
click at [99, 601] on link "Specifications" at bounding box center [56, 589] width 85 height 23
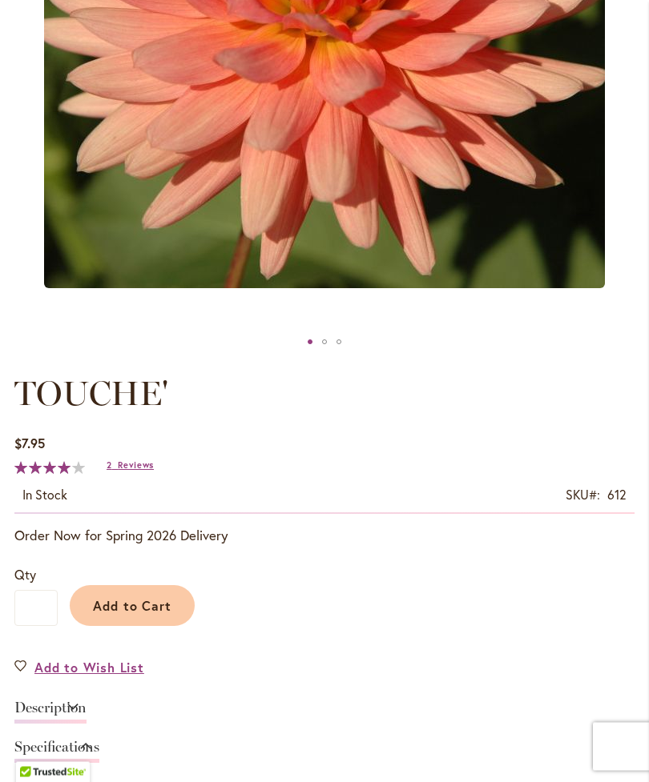
scroll to position [517, 0]
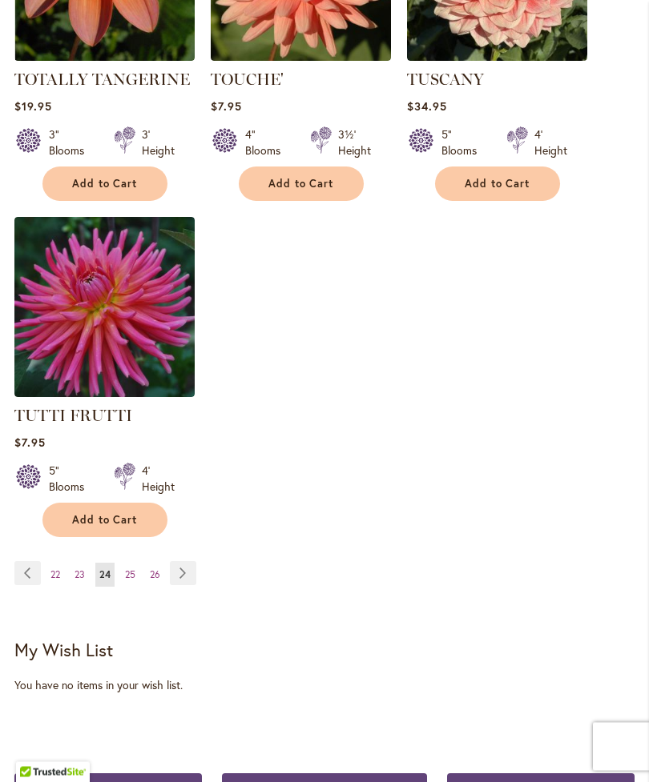
scroll to position [2141, 0]
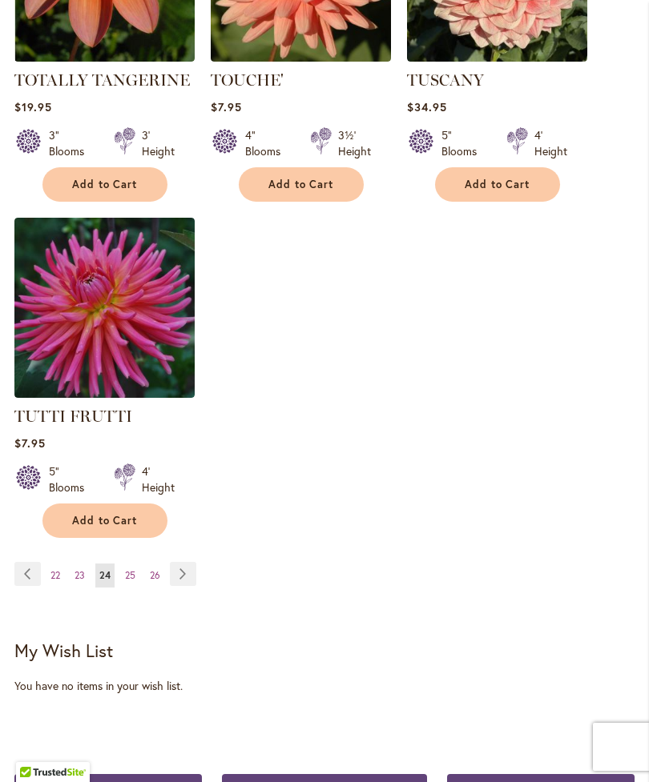
click at [183, 573] on link "Page Next" at bounding box center [183, 574] width 26 height 24
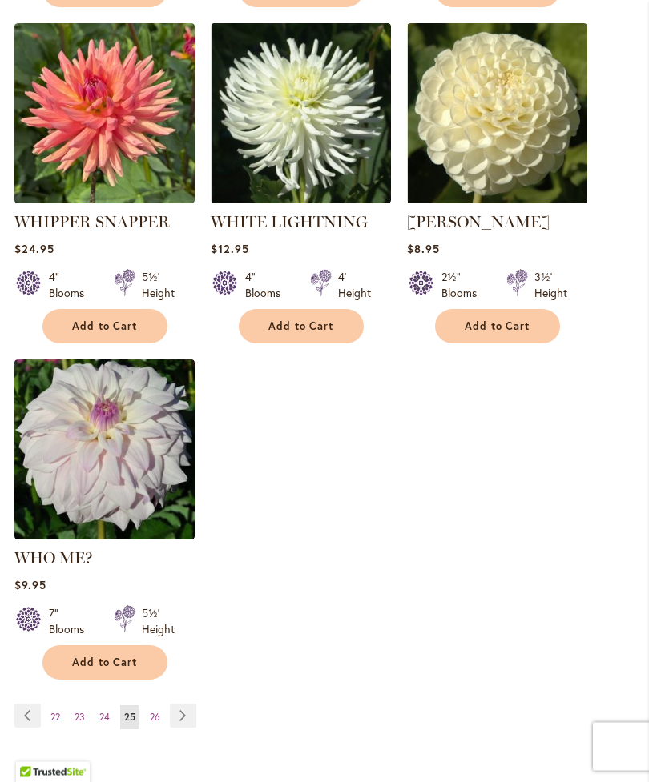
scroll to position [1999, 0]
click at [187, 706] on link "Page Next" at bounding box center [183, 716] width 26 height 24
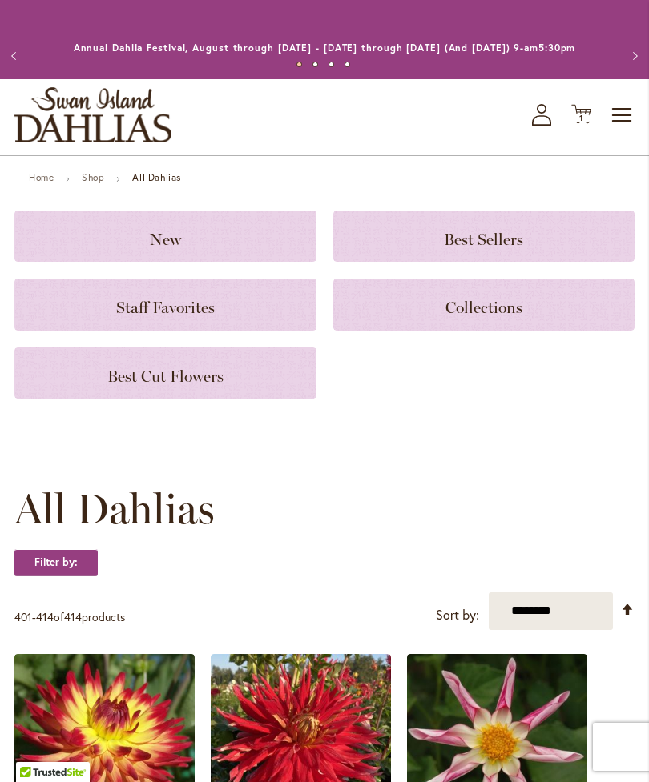
click at [539, 126] on icon "My Account" at bounding box center [541, 115] width 19 height 22
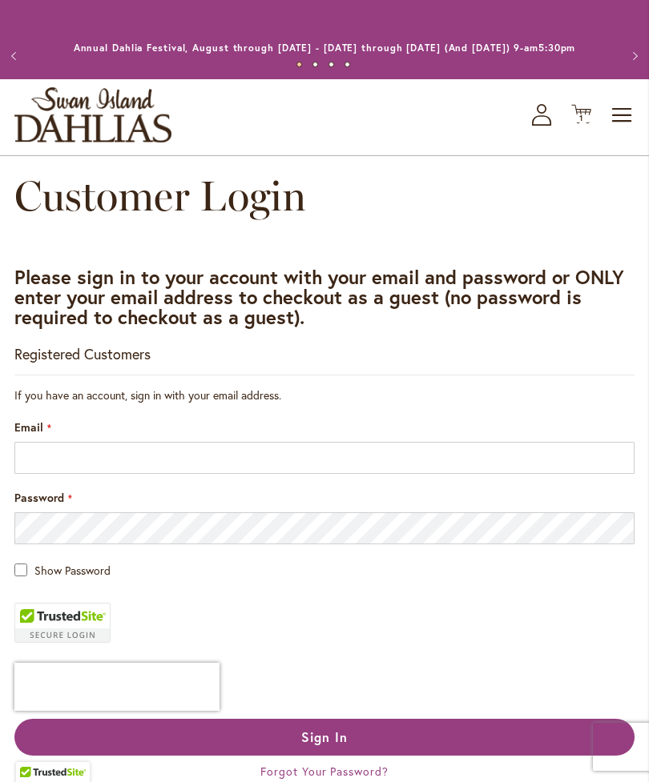
click at [582, 123] on span "1" at bounding box center [581, 118] width 4 height 10
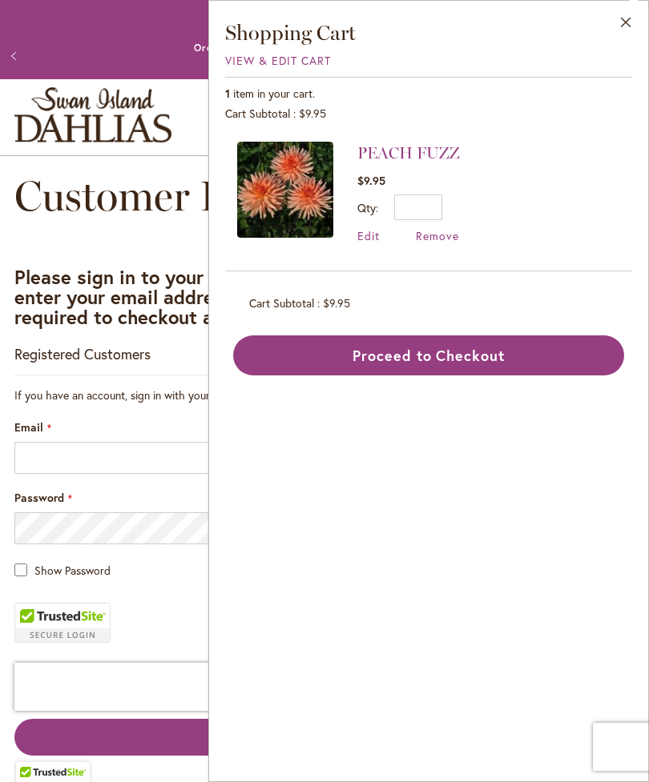
click at [296, 199] on img at bounding box center [285, 190] width 96 height 96
